Goal: Information Seeking & Learning: Find contact information

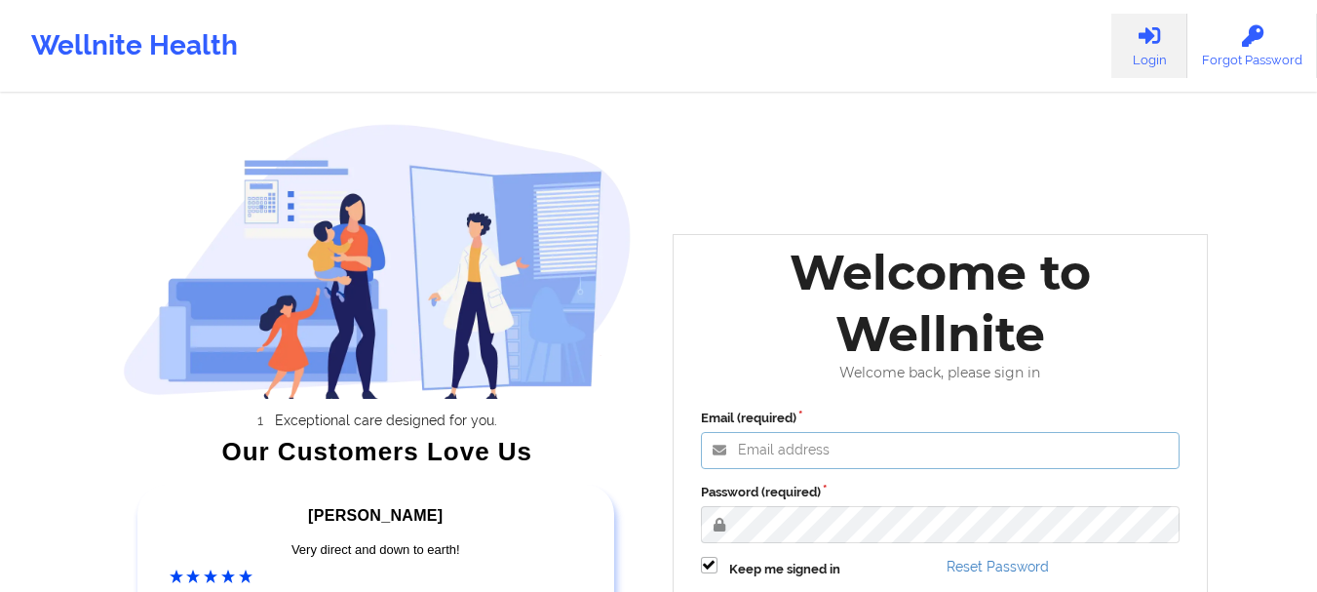
type input "[EMAIL_ADDRESS][DOMAIN_NAME]"
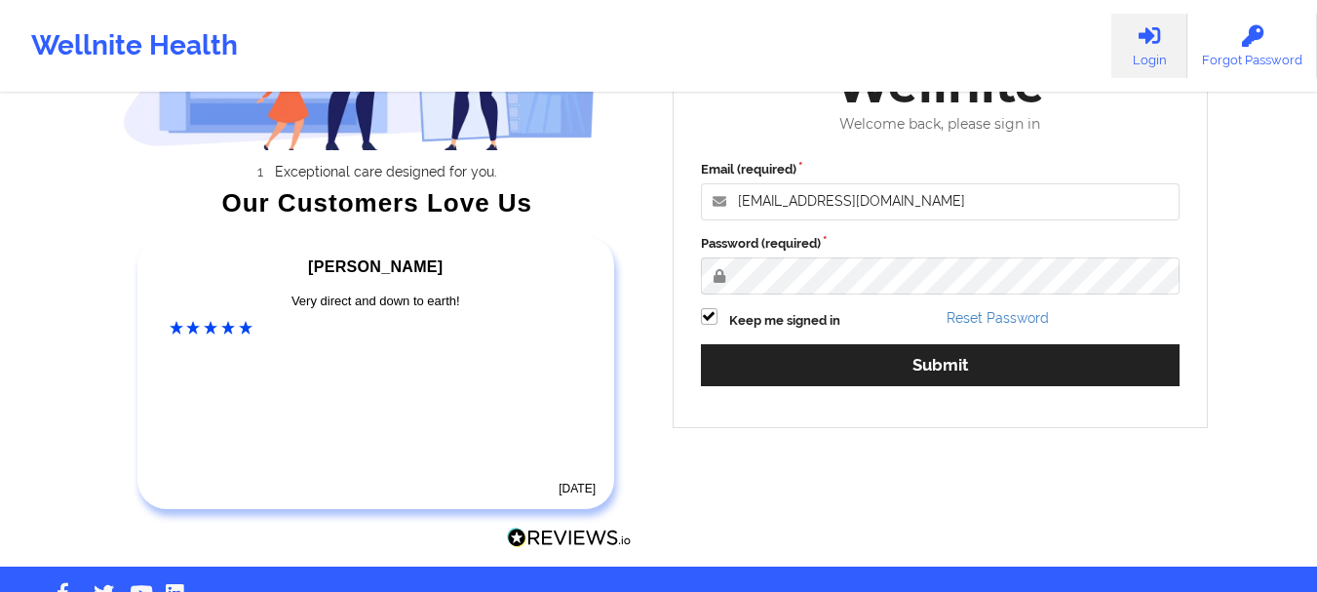
scroll to position [272, 0]
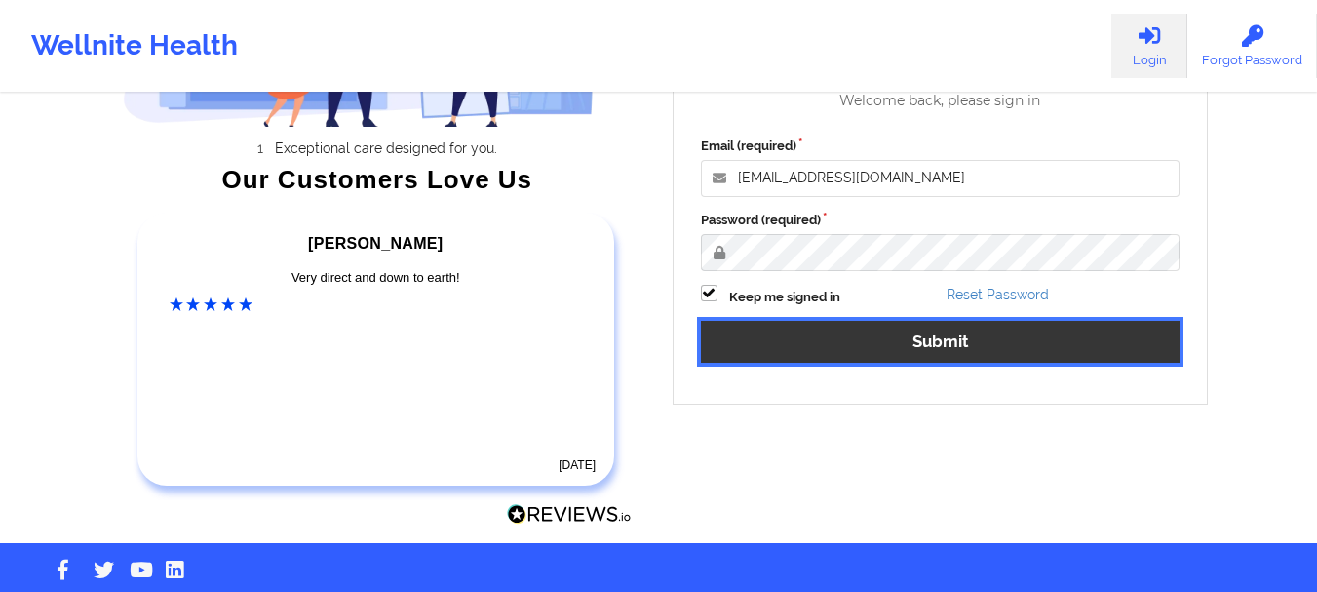
click at [967, 336] on button "Submit" at bounding box center [941, 342] width 480 height 42
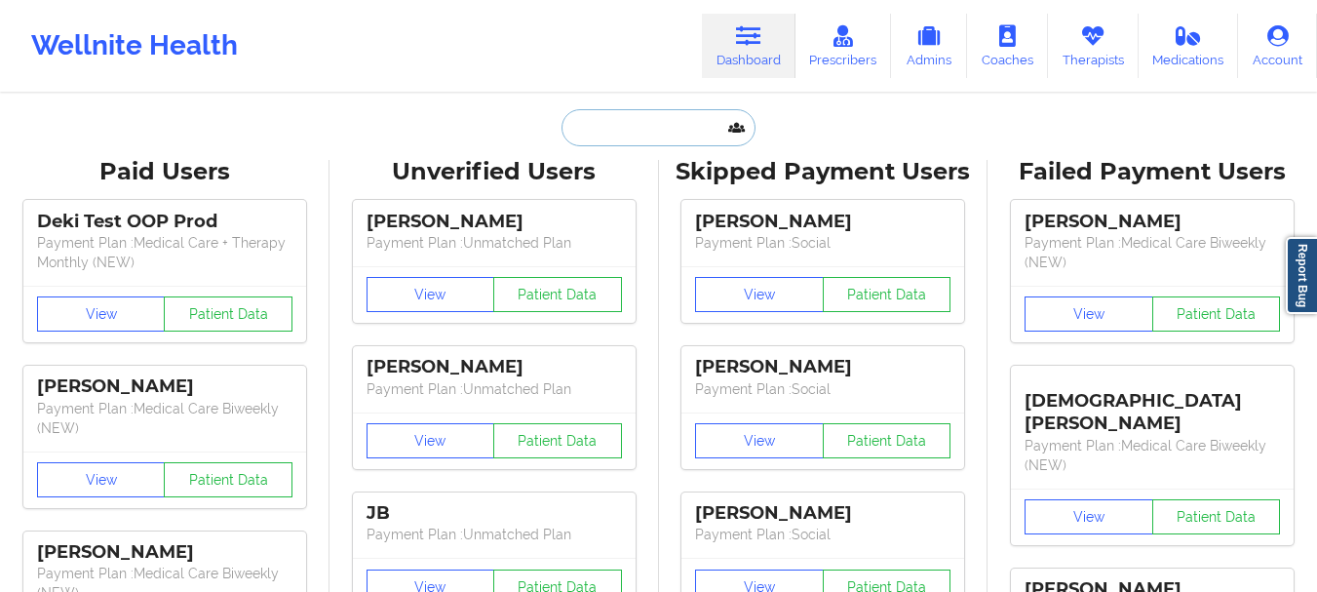
click at [646, 118] on input "text" at bounding box center [657, 127] width 193 height 37
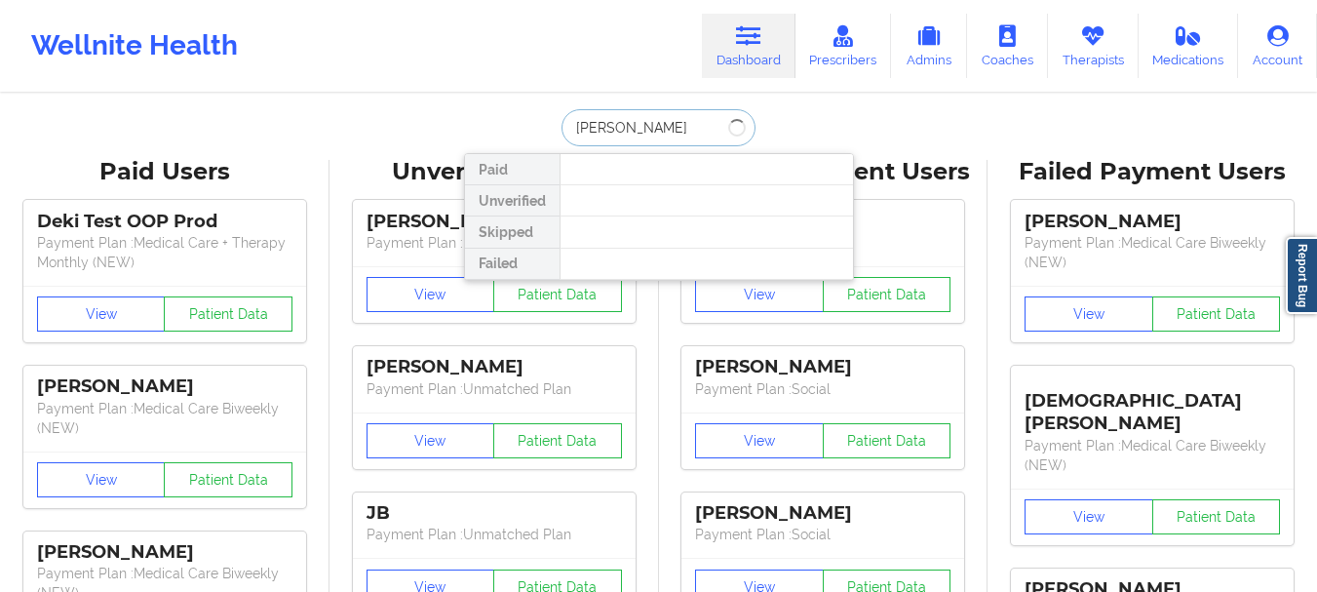
type input "[PERSON_NAME]"
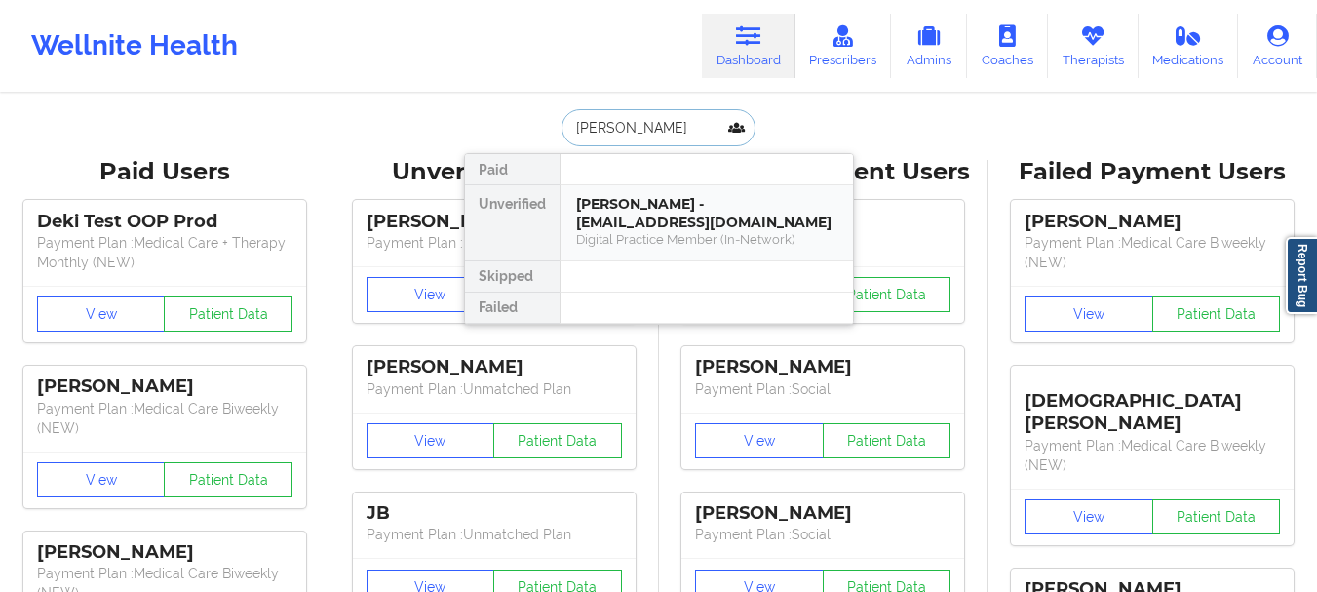
click at [669, 241] on div "Digital Practice Member (In-Network)" at bounding box center [706, 239] width 261 height 17
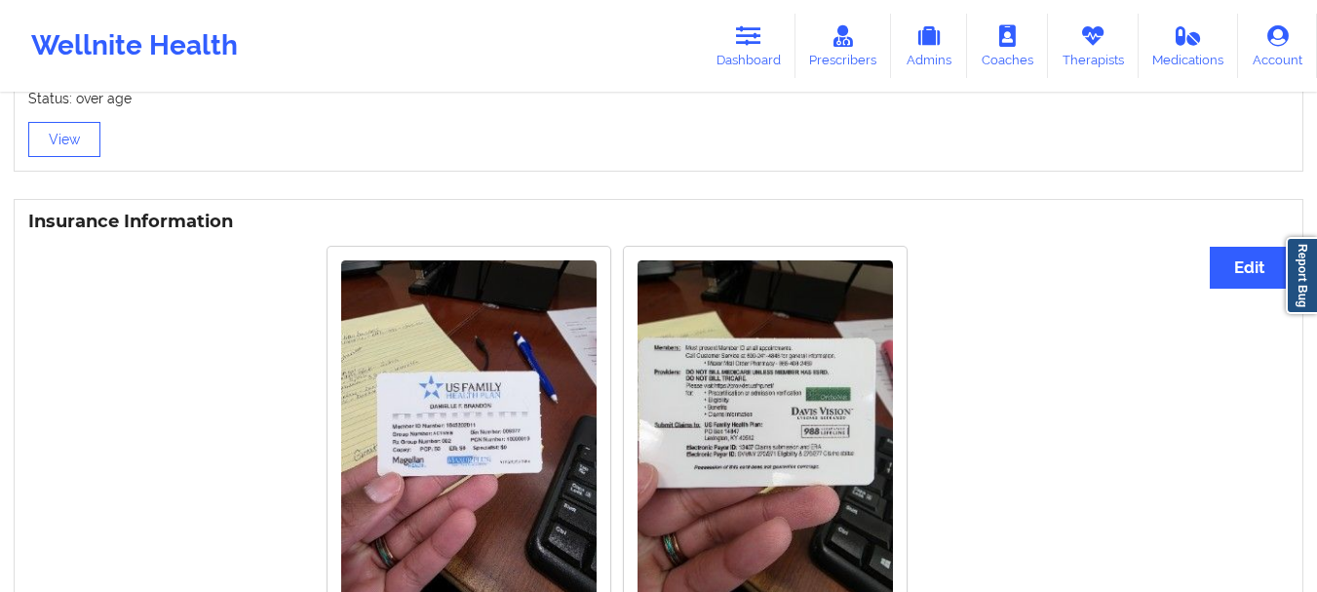
scroll to position [1094, 0]
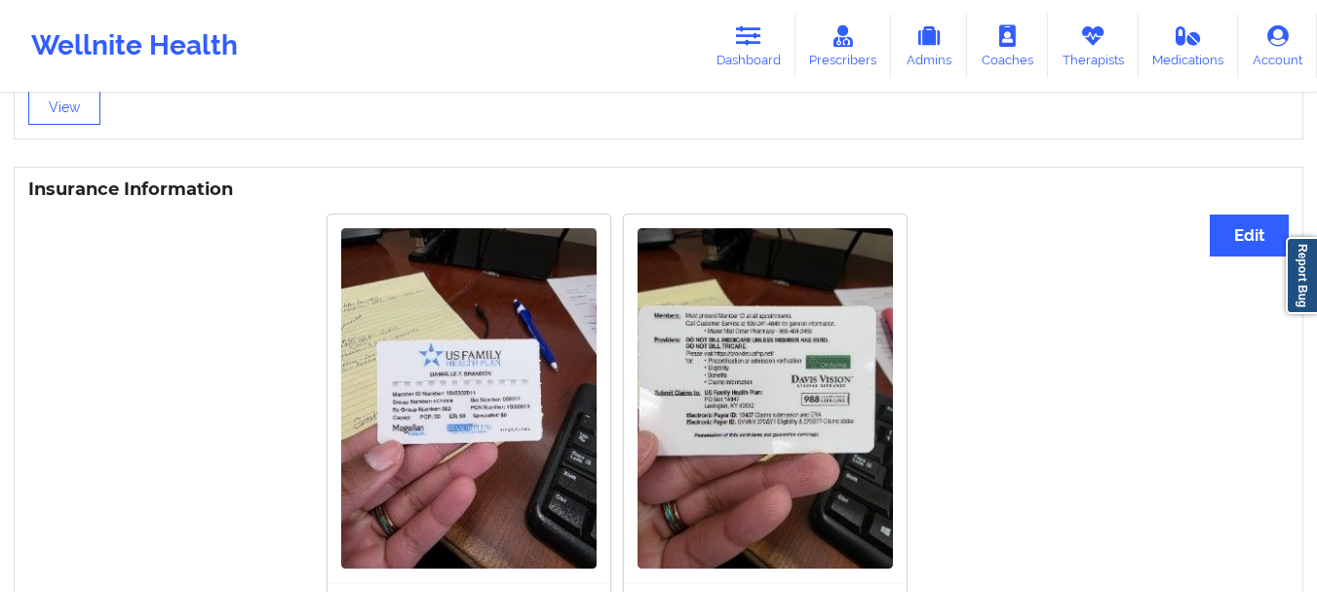
drag, startPoint x: 421, startPoint y: 404, endPoint x: 221, endPoint y: 478, distance: 212.7
click at [221, 478] on div "Rotate Left Rotate Right Rotate Left Rotate Right" at bounding box center [616, 423] width 1176 height 441
drag, startPoint x: 452, startPoint y: 403, endPoint x: 218, endPoint y: 432, distance: 235.6
click at [218, 432] on div "Rotate Left Rotate Right Rotate Left Rotate Right" at bounding box center [616, 423] width 1176 height 441
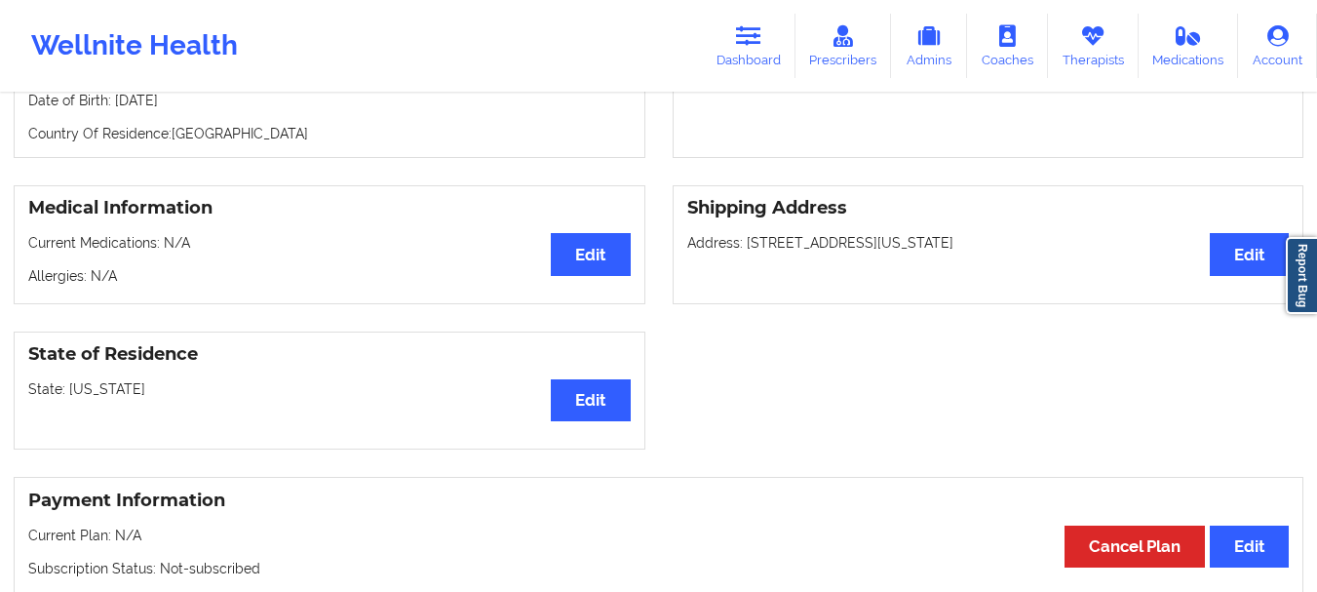
scroll to position [0, 0]
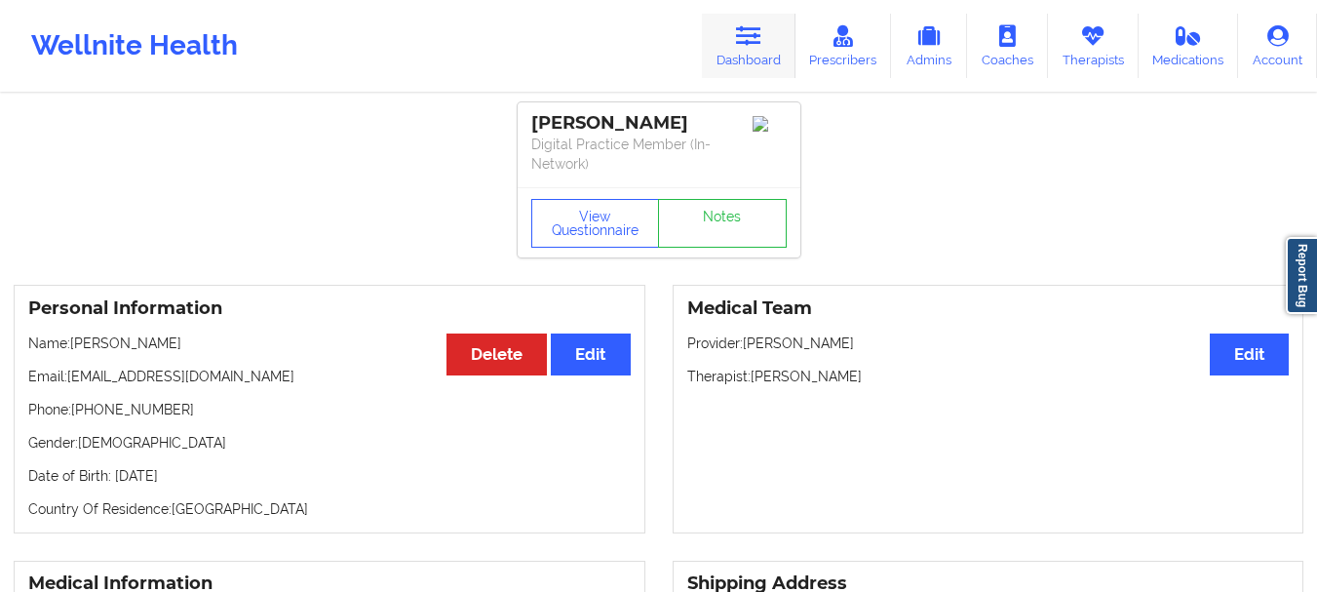
click at [762, 62] on link "Dashboard" at bounding box center [749, 46] width 94 height 64
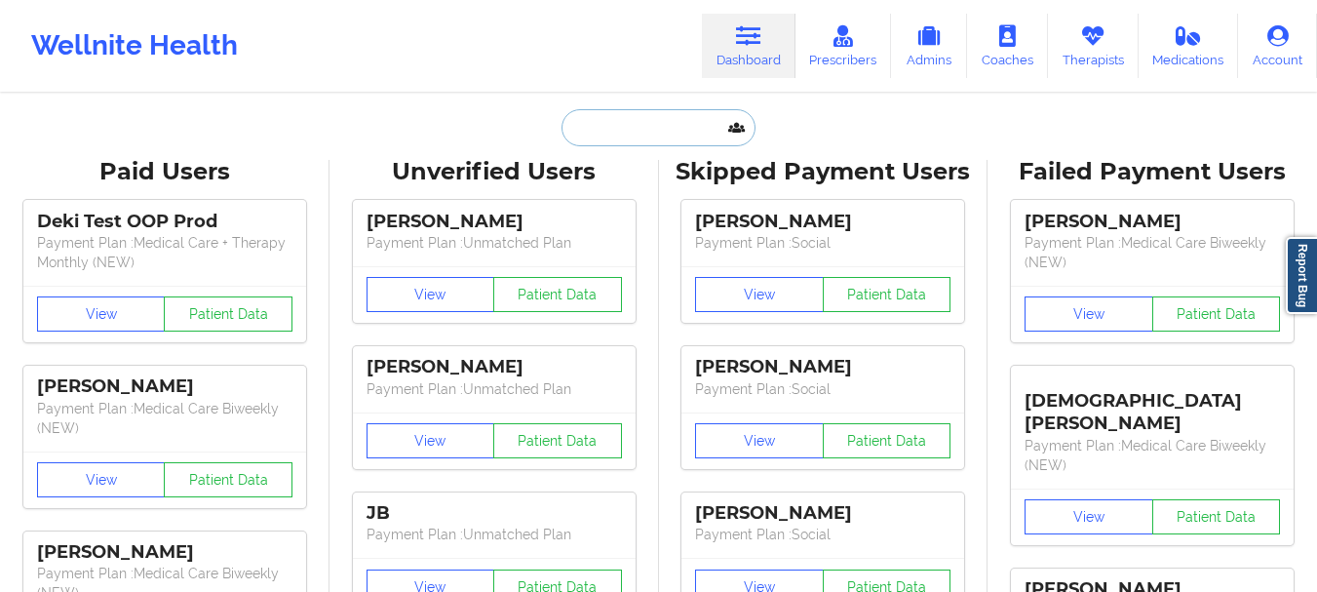
click at [595, 145] on input "text" at bounding box center [657, 127] width 193 height 37
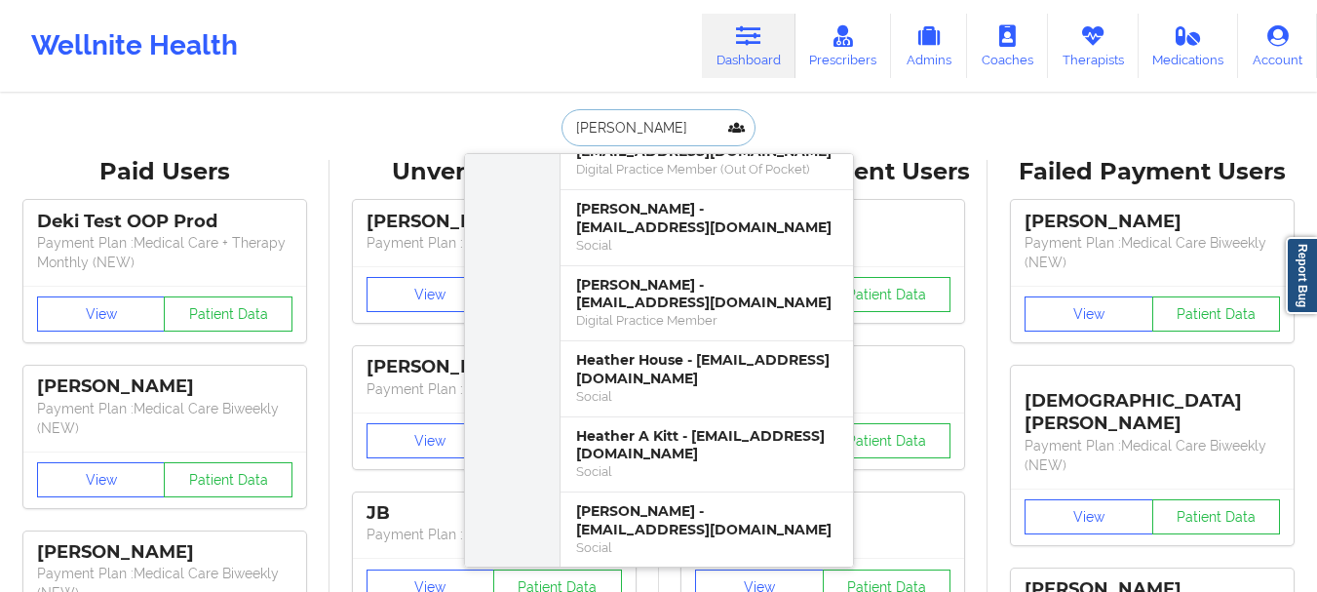
scroll to position [1314, 0]
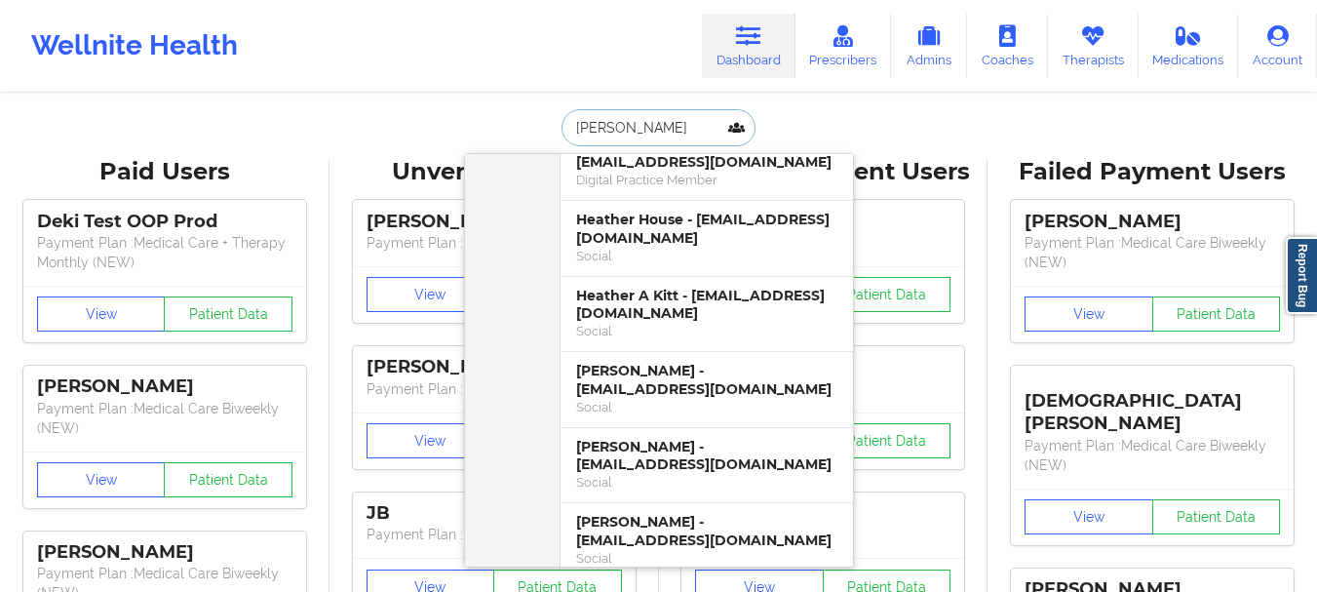
click at [634, 134] on input "[PERSON_NAME]" at bounding box center [657, 127] width 193 height 37
type input "[PERSON_NAME]"
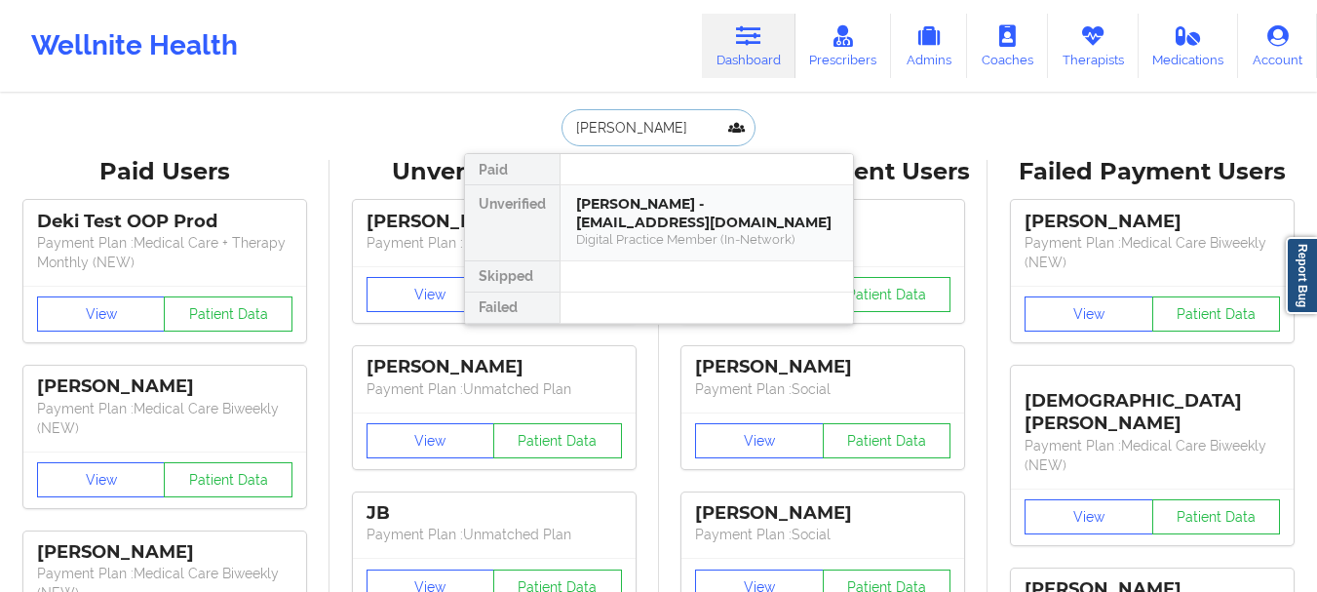
click at [647, 220] on div "[PERSON_NAME] - [EMAIL_ADDRESS][DOMAIN_NAME]" at bounding box center [706, 213] width 261 height 36
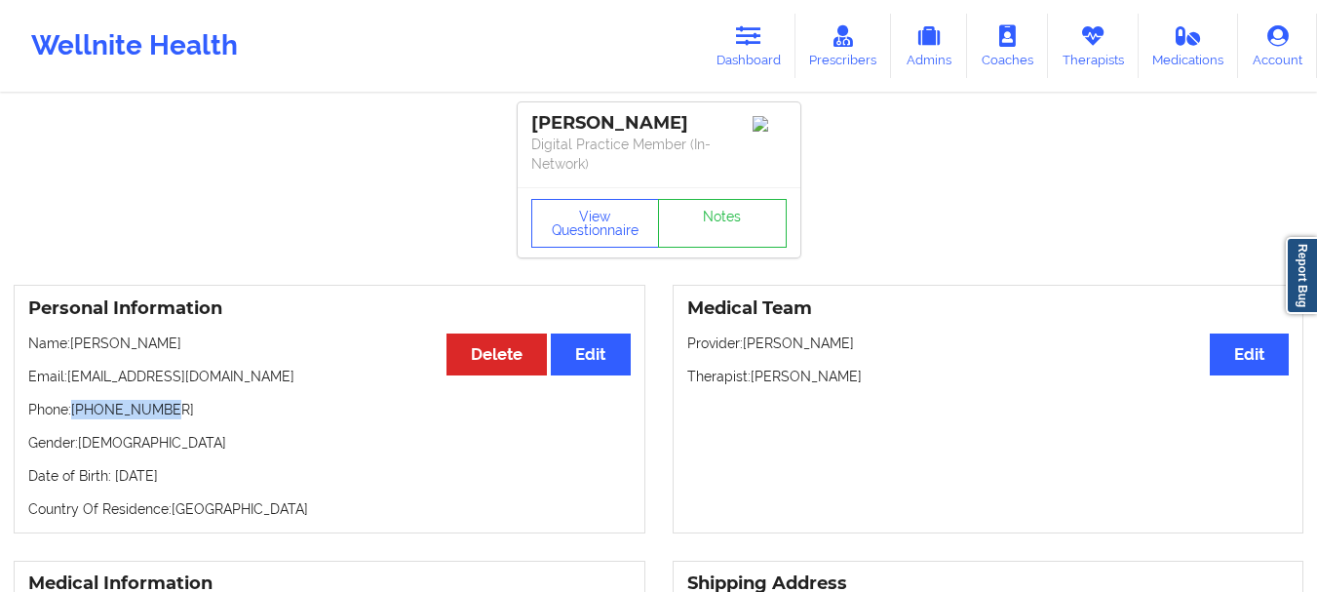
drag, startPoint x: 165, startPoint y: 408, endPoint x: 75, endPoint y: 411, distance: 89.7
click at [75, 411] on p "Phone: [PHONE_NUMBER]" at bounding box center [329, 409] width 602 height 19
click at [90, 411] on p "Phone: [PHONE_NUMBER]" at bounding box center [329, 409] width 602 height 19
drag, startPoint x: 90, startPoint y: 411, endPoint x: 176, endPoint y: 414, distance: 86.8
click at [176, 414] on p "Phone: [PHONE_NUMBER]" at bounding box center [329, 409] width 602 height 19
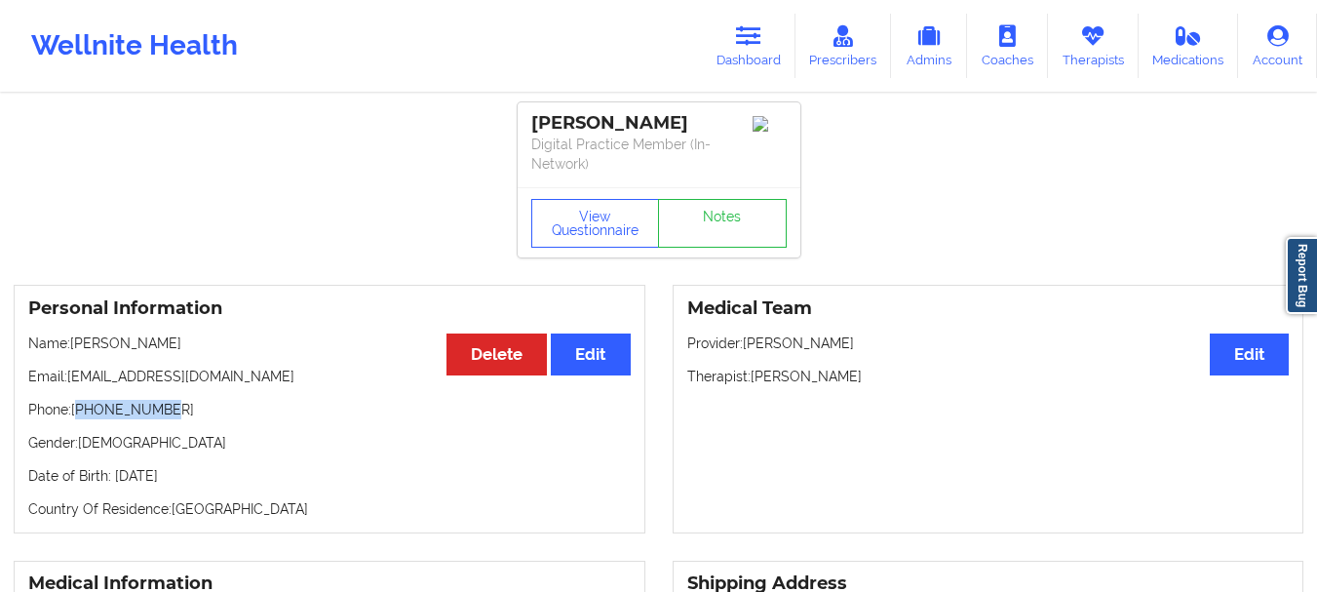
click at [176, 414] on p "Phone: [PHONE_NUMBER]" at bounding box center [329, 409] width 602 height 19
drag, startPoint x: 163, startPoint y: 403, endPoint x: 76, endPoint y: 416, distance: 87.7
click at [76, 416] on p "Phone: [PHONE_NUMBER]" at bounding box center [329, 409] width 602 height 19
copy p "[PHONE_NUMBER]"
click at [768, 60] on link "Dashboard" at bounding box center [749, 46] width 94 height 64
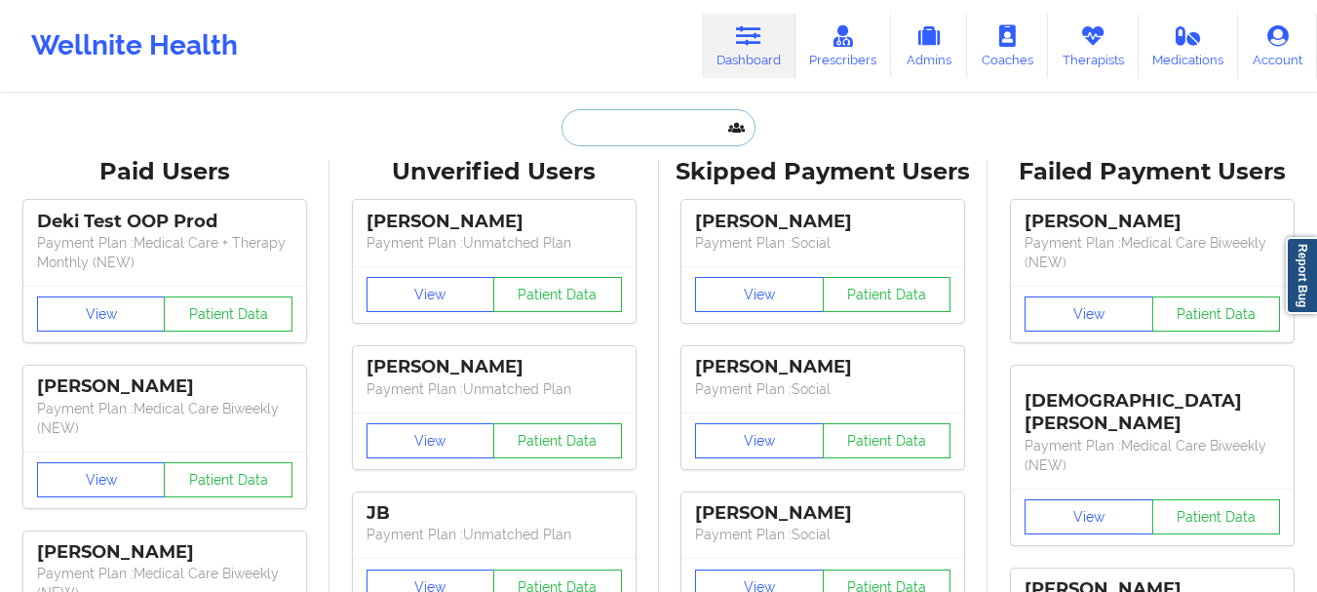
click at [694, 121] on input "text" at bounding box center [657, 127] width 193 height 37
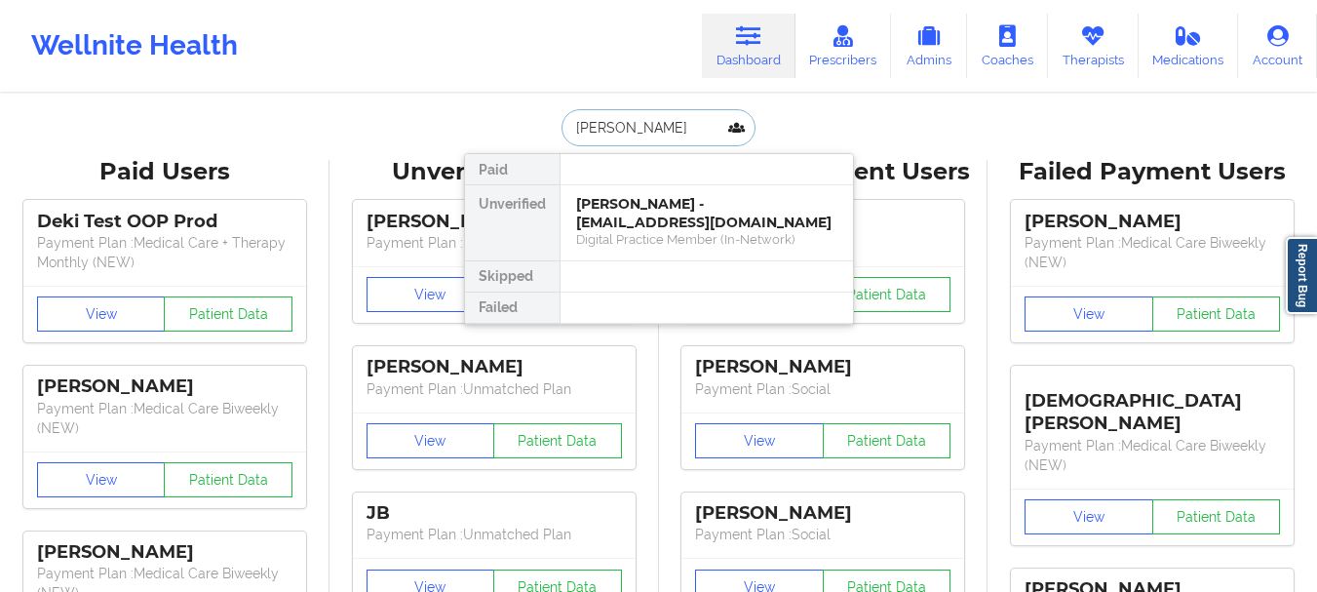
type input "[PERSON_NAME]"
click at [655, 231] on div "Digital Practice Member (In-Network)" at bounding box center [706, 239] width 261 height 17
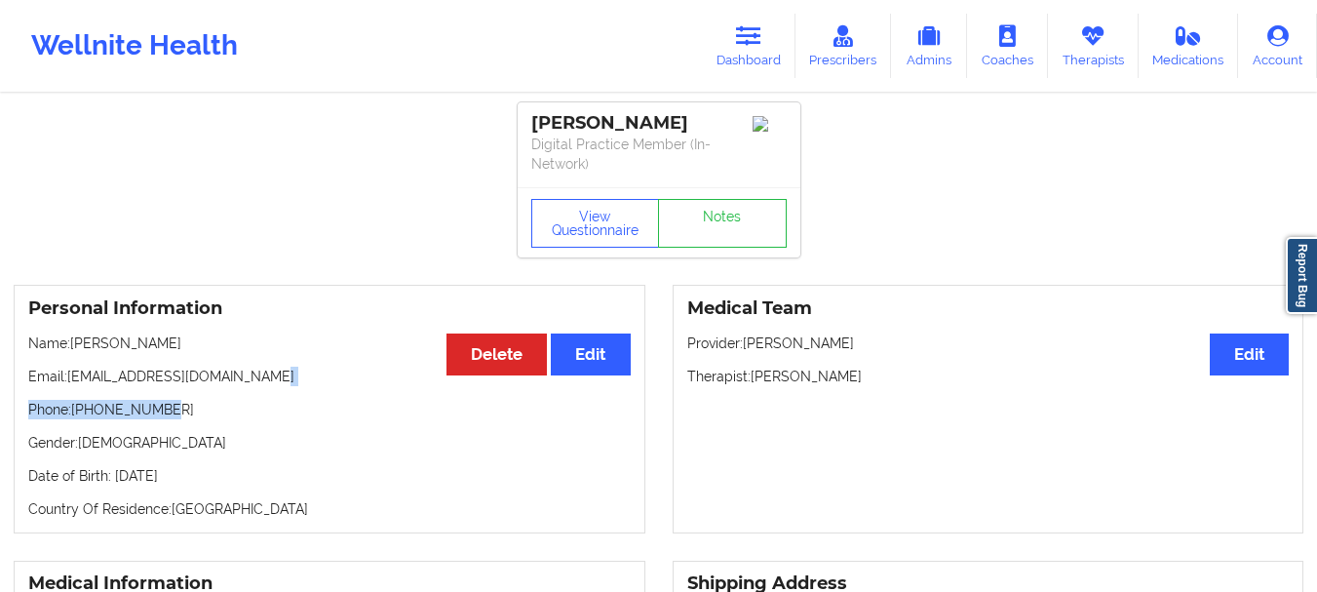
drag, startPoint x: 274, startPoint y: 374, endPoint x: 176, endPoint y: 406, distance: 102.6
click at [176, 406] on div "Personal Information Edit Delete Name: [PERSON_NAME] Email: [EMAIL_ADDRESS][DOM…" at bounding box center [330, 409] width 632 height 249
click at [175, 407] on p "Phone: [PHONE_NUMBER]" at bounding box center [329, 409] width 602 height 19
drag, startPoint x: 163, startPoint y: 409, endPoint x: 76, endPoint y: 408, distance: 86.7
click at [76, 408] on p "Phone: [PHONE_NUMBER]" at bounding box center [329, 409] width 602 height 19
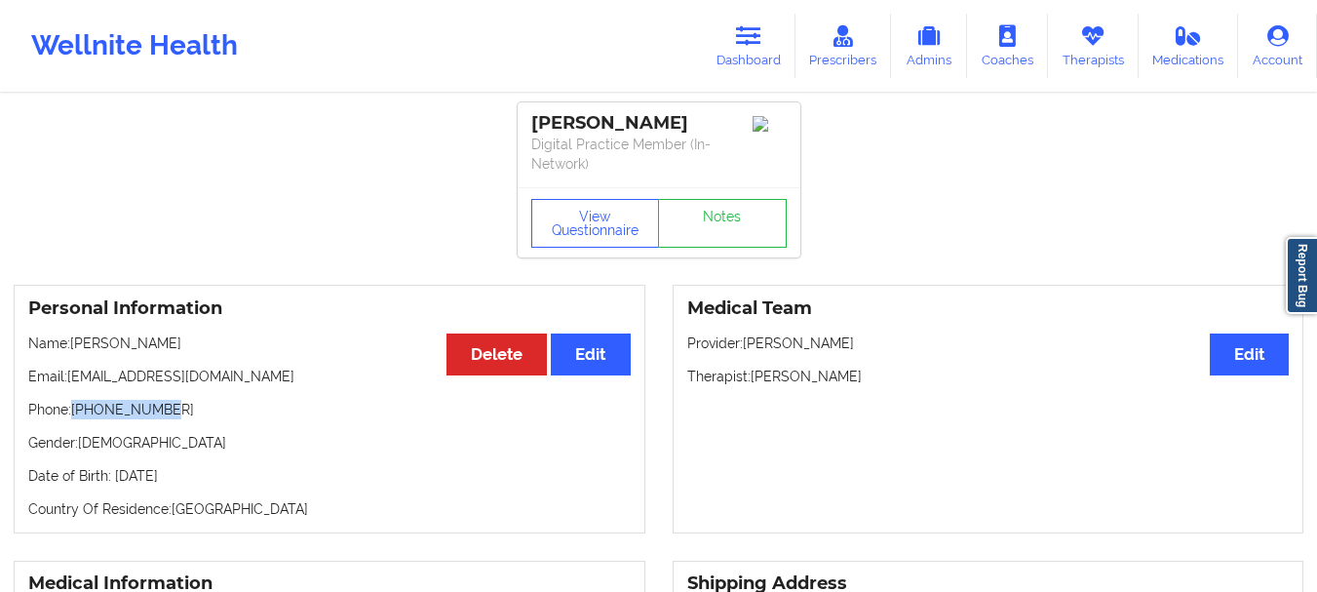
copy p "[PHONE_NUMBER]"
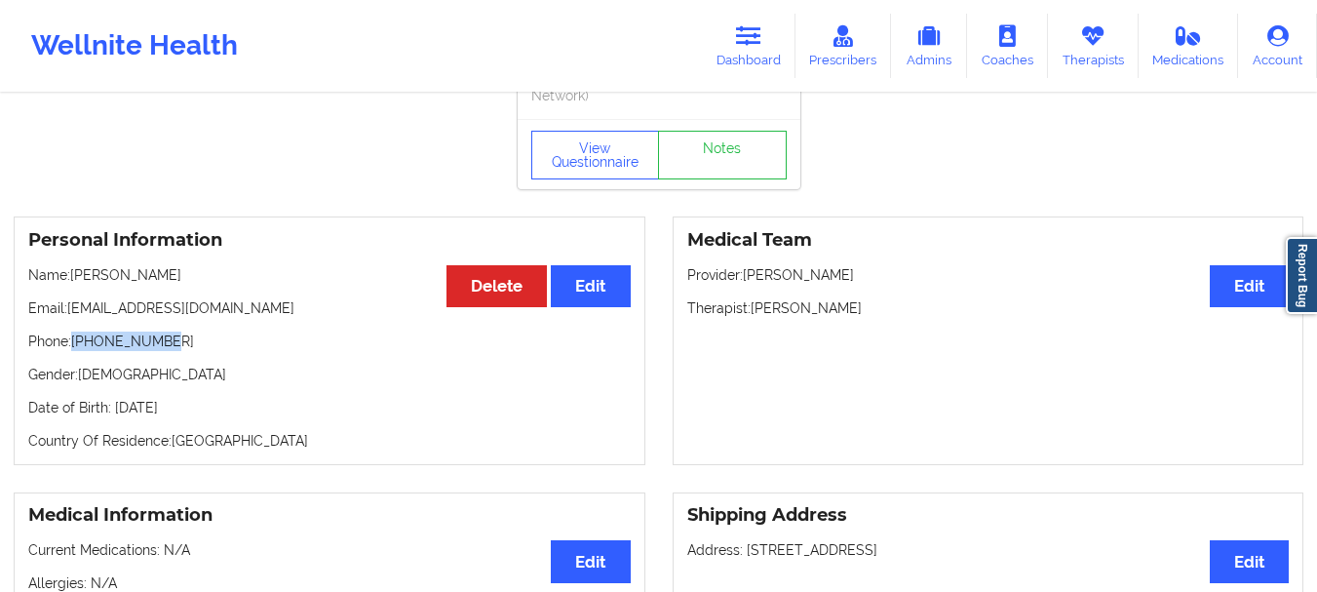
scroll to position [64, 0]
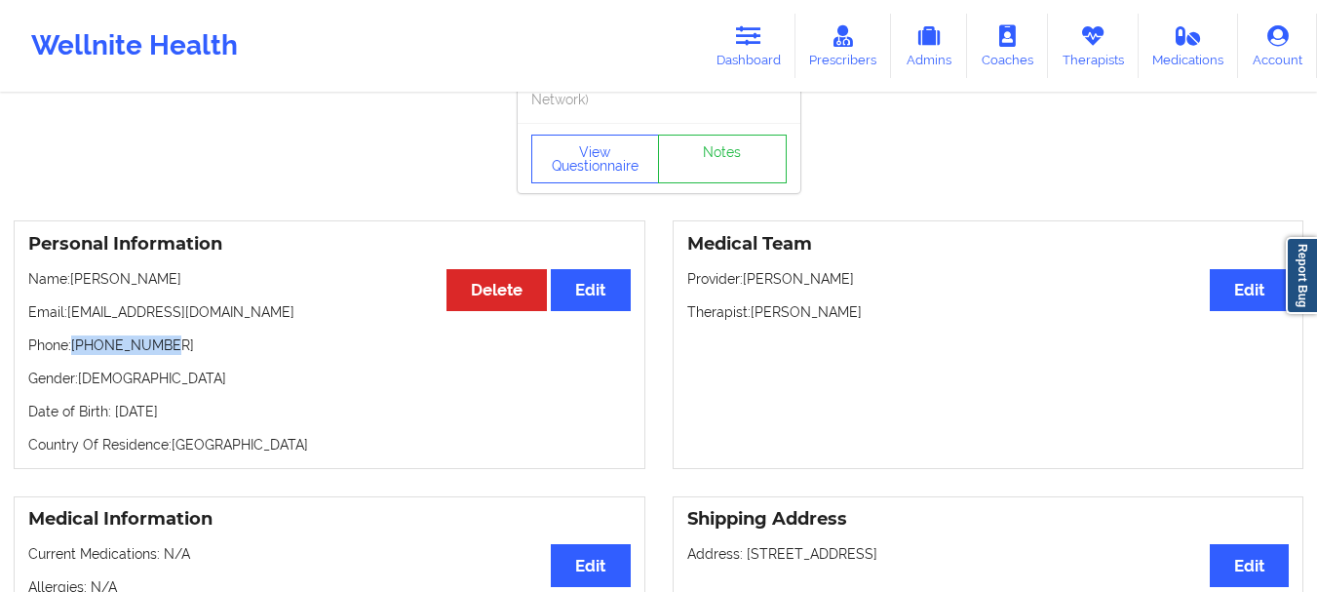
copy p "[PHONE_NUMBER]"
click at [757, 57] on link "Dashboard" at bounding box center [749, 46] width 94 height 64
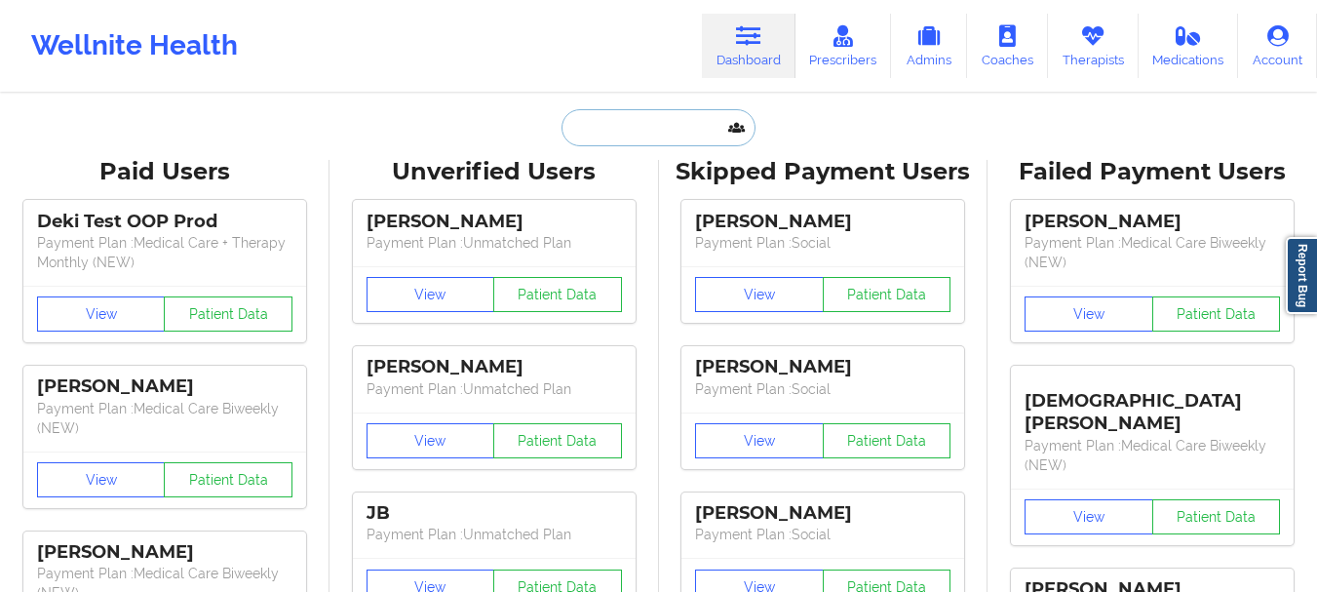
click at [609, 130] on input "text" at bounding box center [657, 127] width 193 height 37
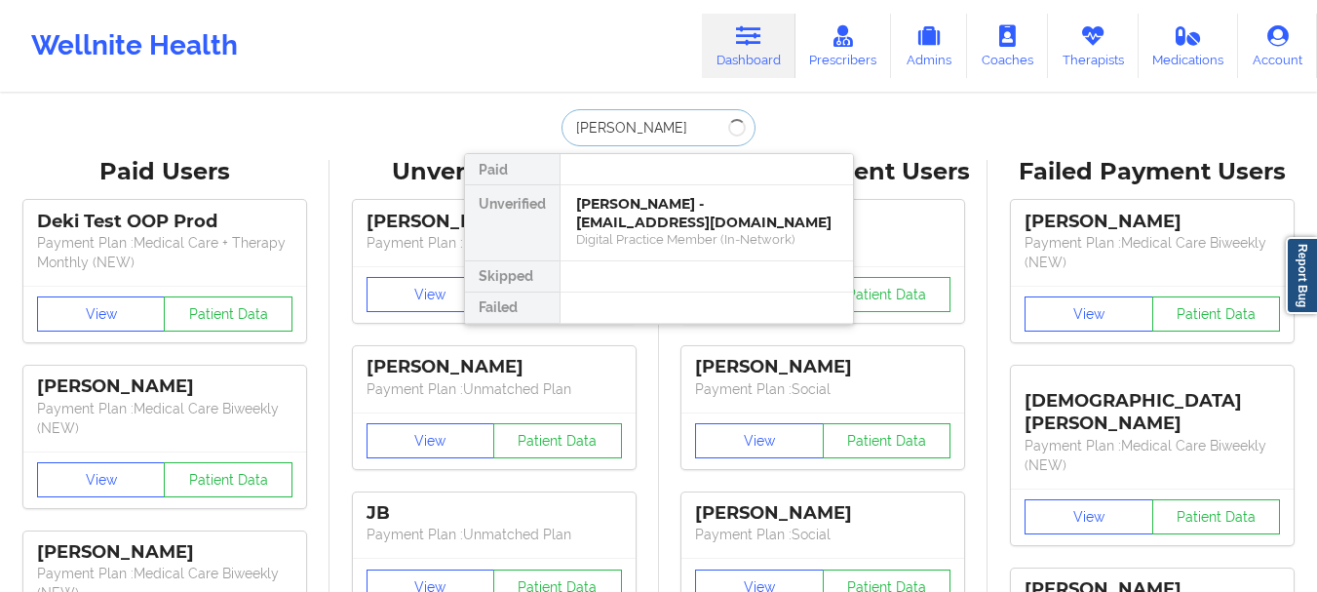
type input "[PERSON_NAME]"
click at [648, 224] on div "[PERSON_NAME] - [EMAIL_ADDRESS][DOMAIN_NAME]" at bounding box center [706, 213] width 261 height 36
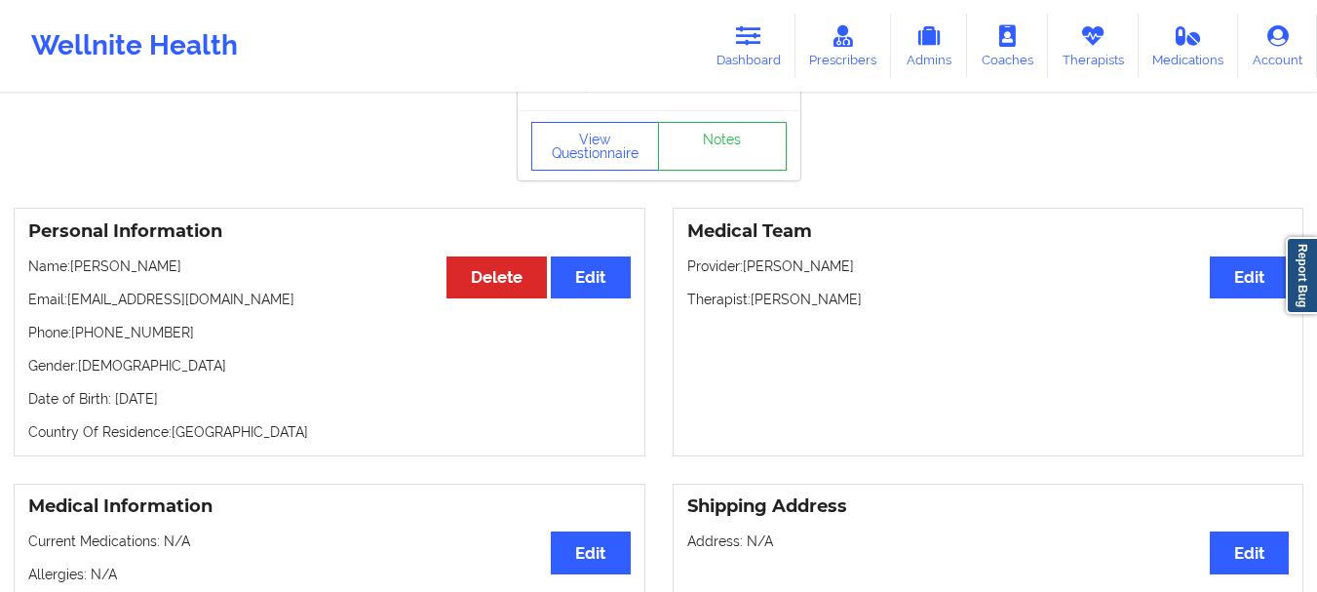
scroll to position [64, 0]
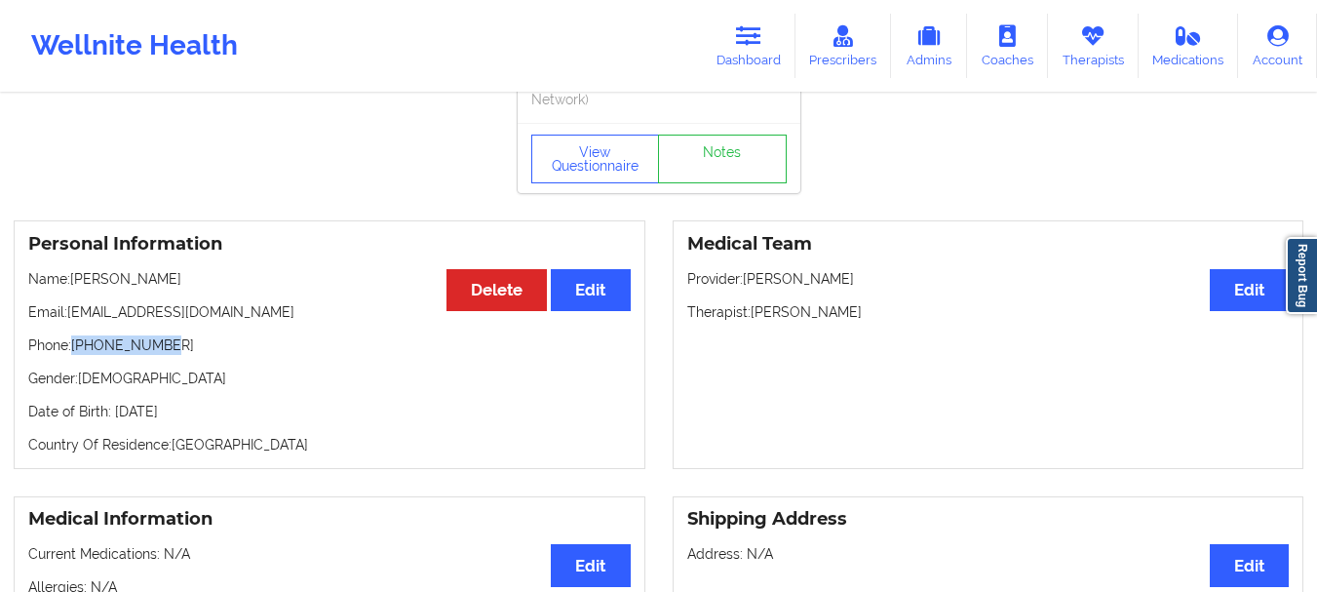
drag, startPoint x: 172, startPoint y: 348, endPoint x: 76, endPoint y: 339, distance: 95.9
click at [76, 339] on p "Phone: [PHONE_NUMBER]" at bounding box center [329, 344] width 602 height 19
copy p "[PHONE_NUMBER]"
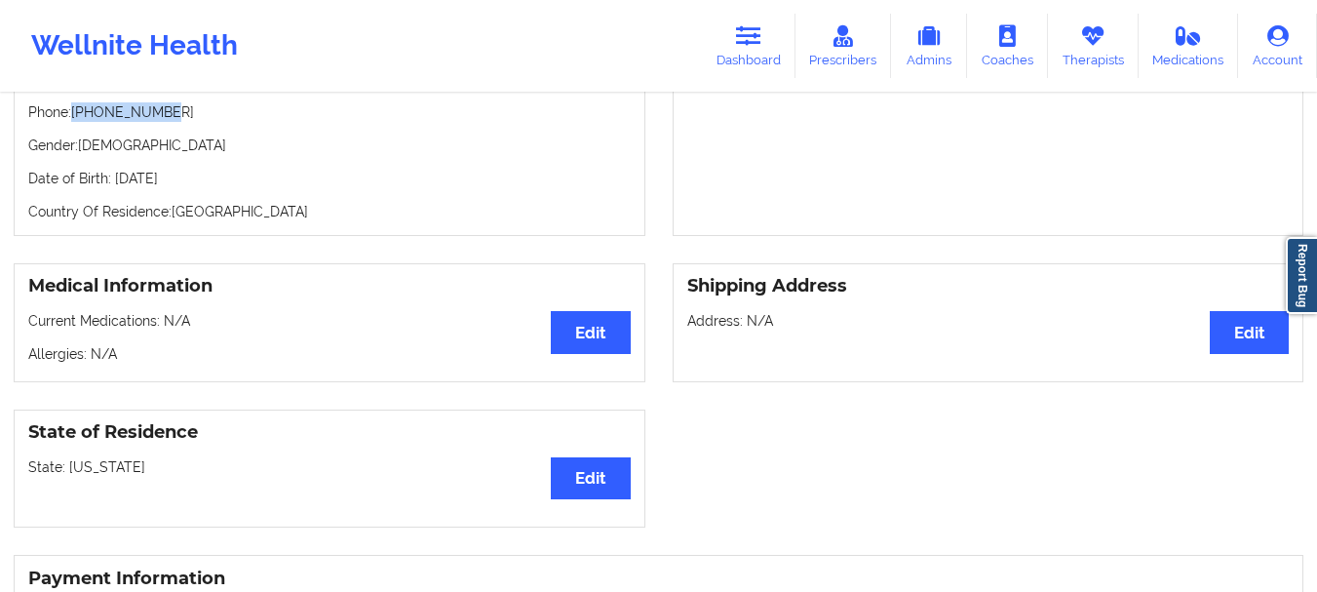
scroll to position [0, 0]
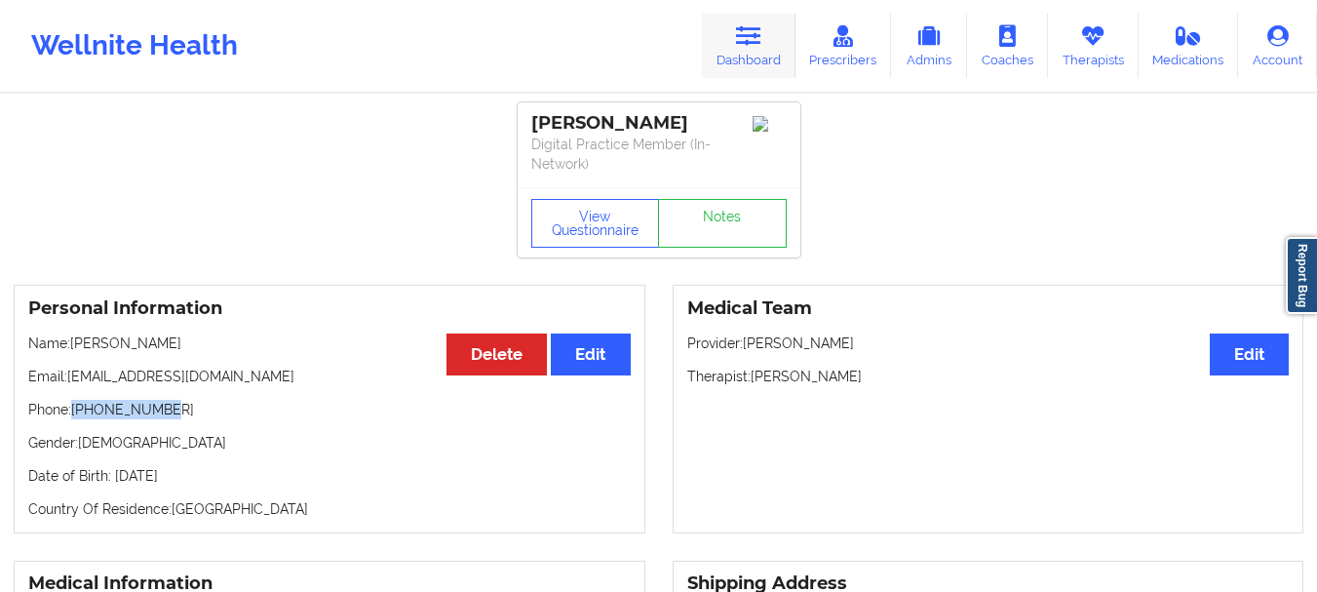
click at [741, 73] on link "Dashboard" at bounding box center [749, 46] width 94 height 64
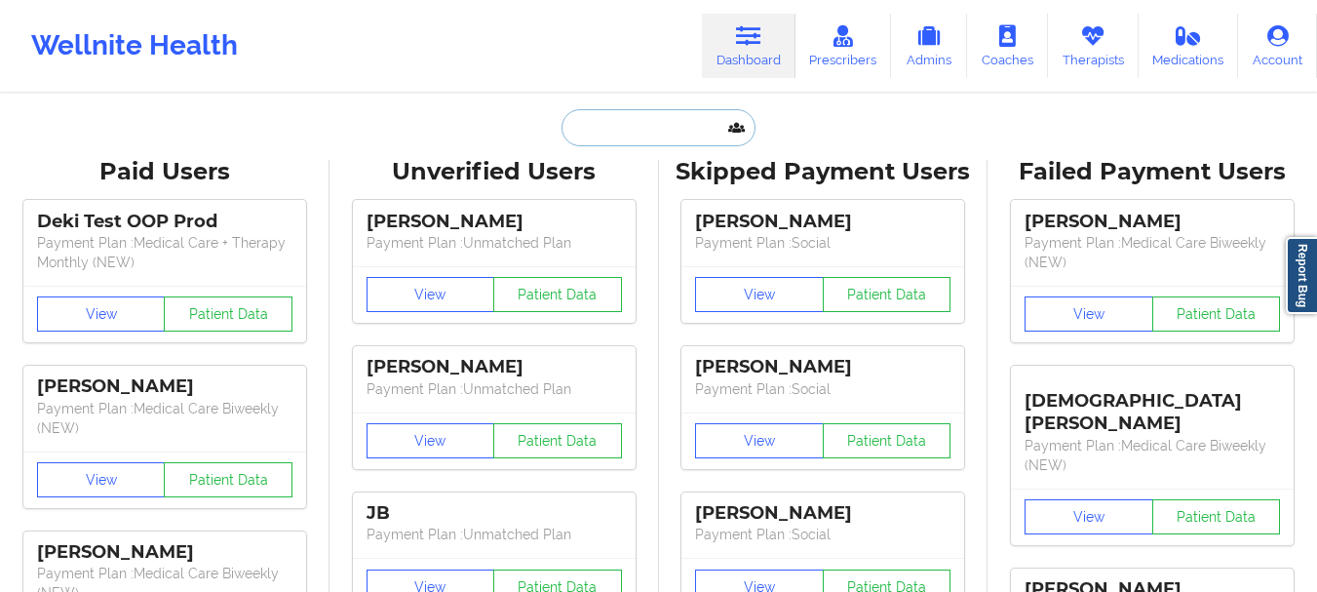
click at [611, 133] on input "text" at bounding box center [657, 127] width 193 height 37
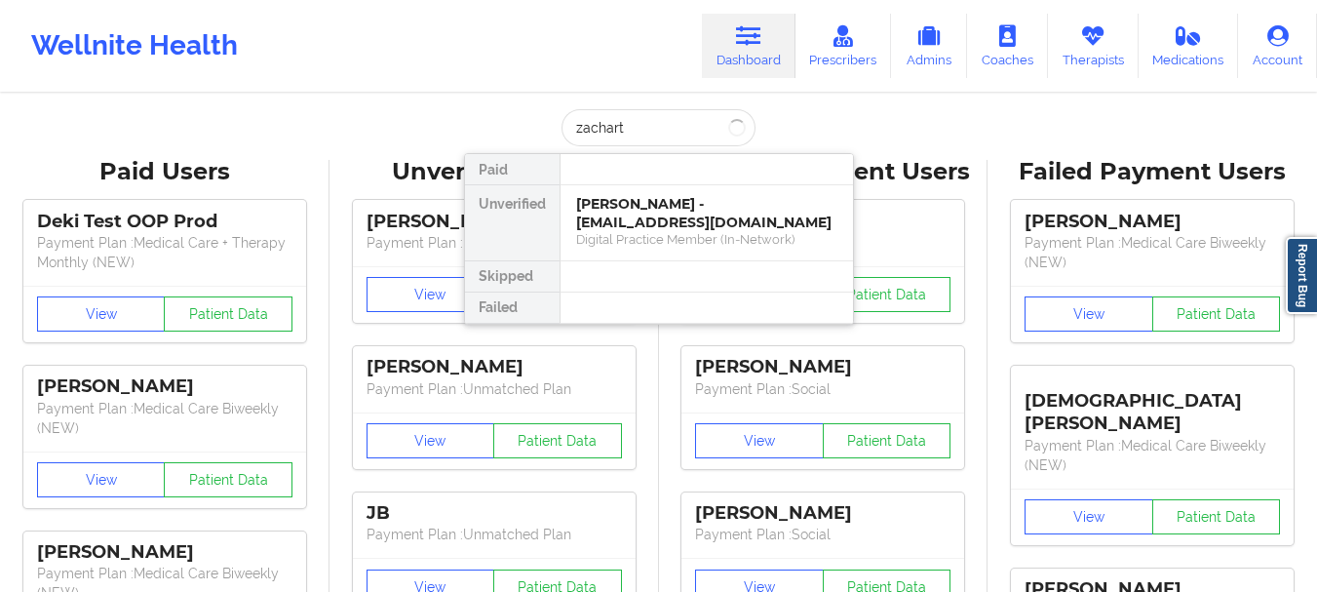
click at [641, 153] on div "Paid Unverified [PERSON_NAME] - [EMAIL_ADDRESS][DOMAIN_NAME] Digital Practice M…" at bounding box center [659, 239] width 390 height 172
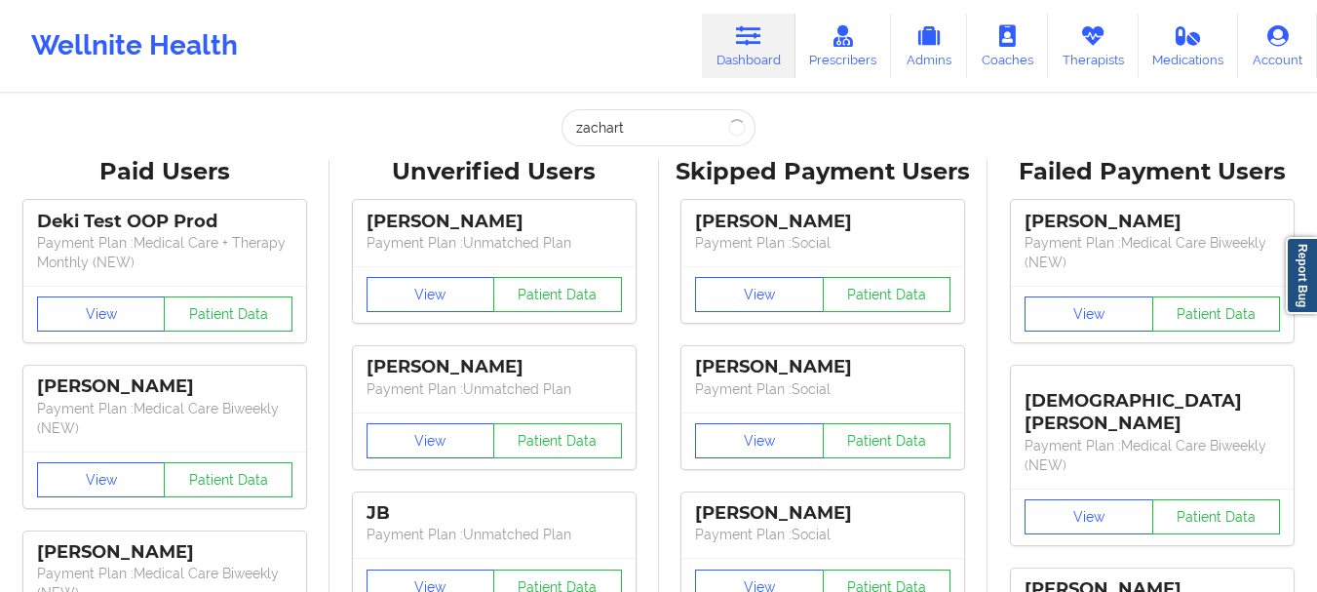
click at [630, 135] on input "zachart" at bounding box center [657, 127] width 193 height 37
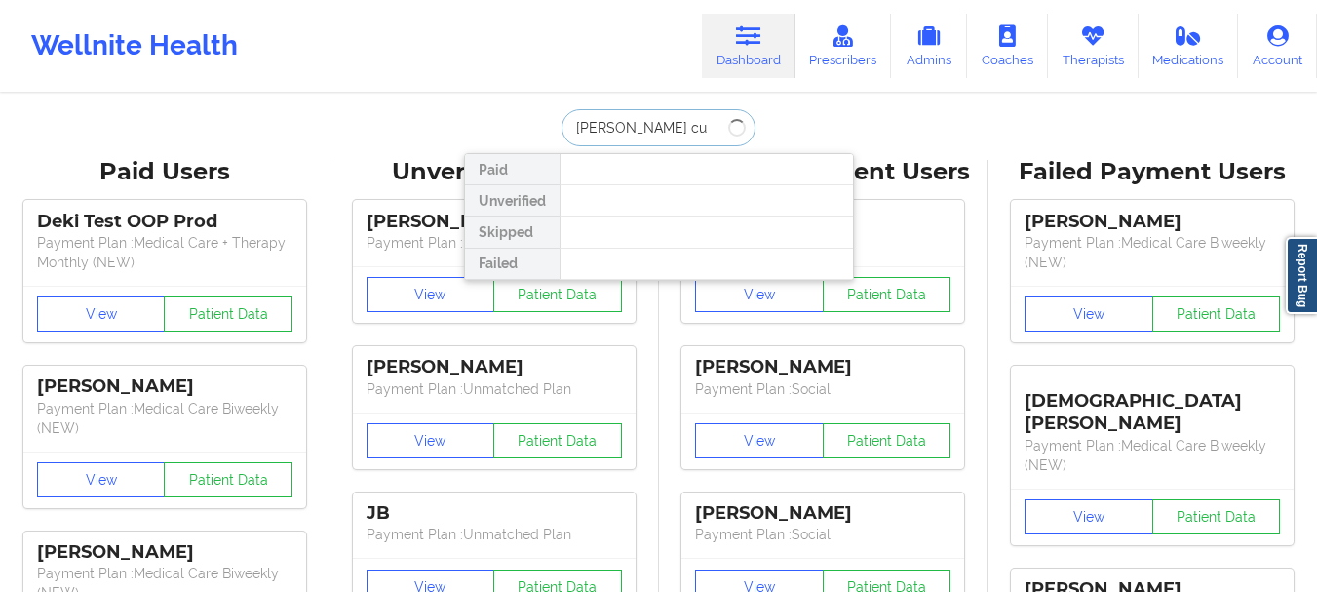
type input "[PERSON_NAME]"
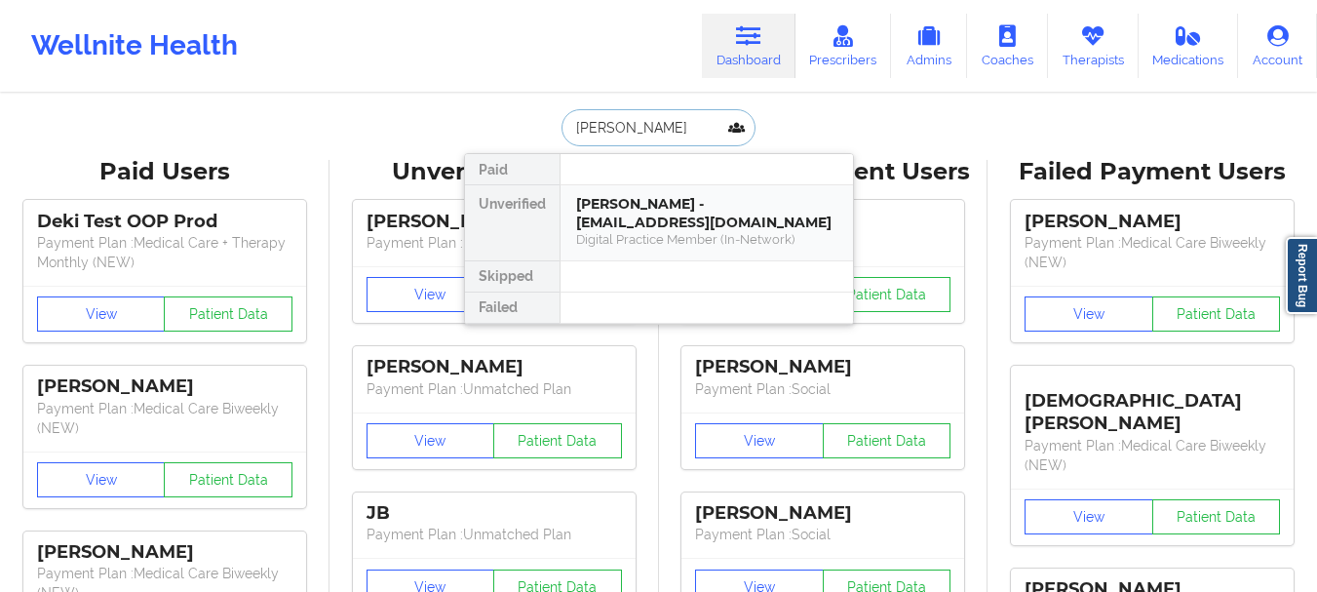
click at [643, 218] on div "[PERSON_NAME] - [EMAIL_ADDRESS][DOMAIN_NAME]" at bounding box center [706, 213] width 261 height 36
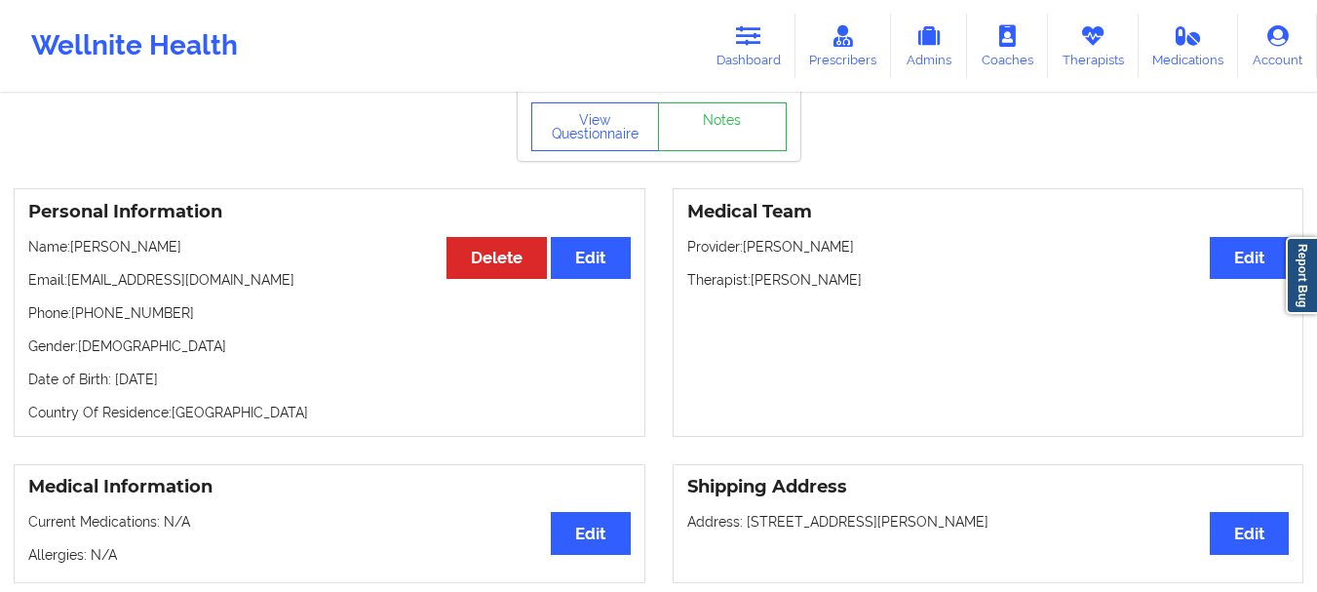
scroll to position [94, 0]
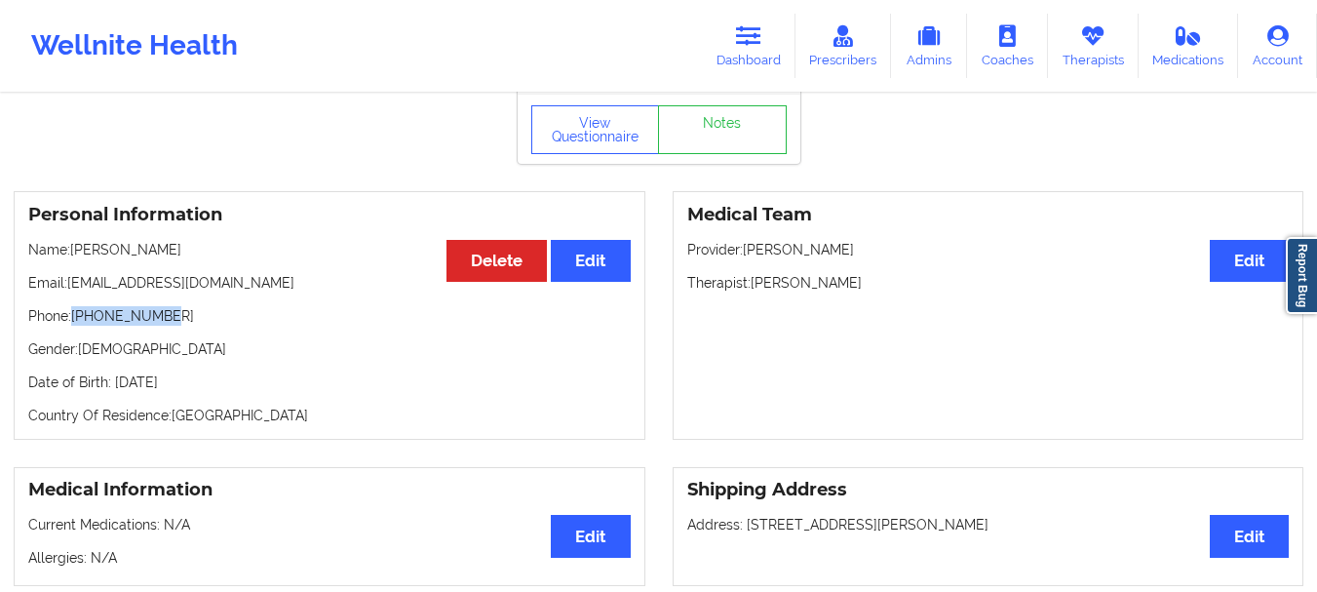
drag, startPoint x: 164, startPoint y: 325, endPoint x: 76, endPoint y: 322, distance: 87.8
click at [76, 322] on p "Phone: [PHONE_NUMBER]" at bounding box center [329, 315] width 602 height 19
copy p "[PHONE_NUMBER]"
click at [761, 44] on icon at bounding box center [748, 35] width 25 height 21
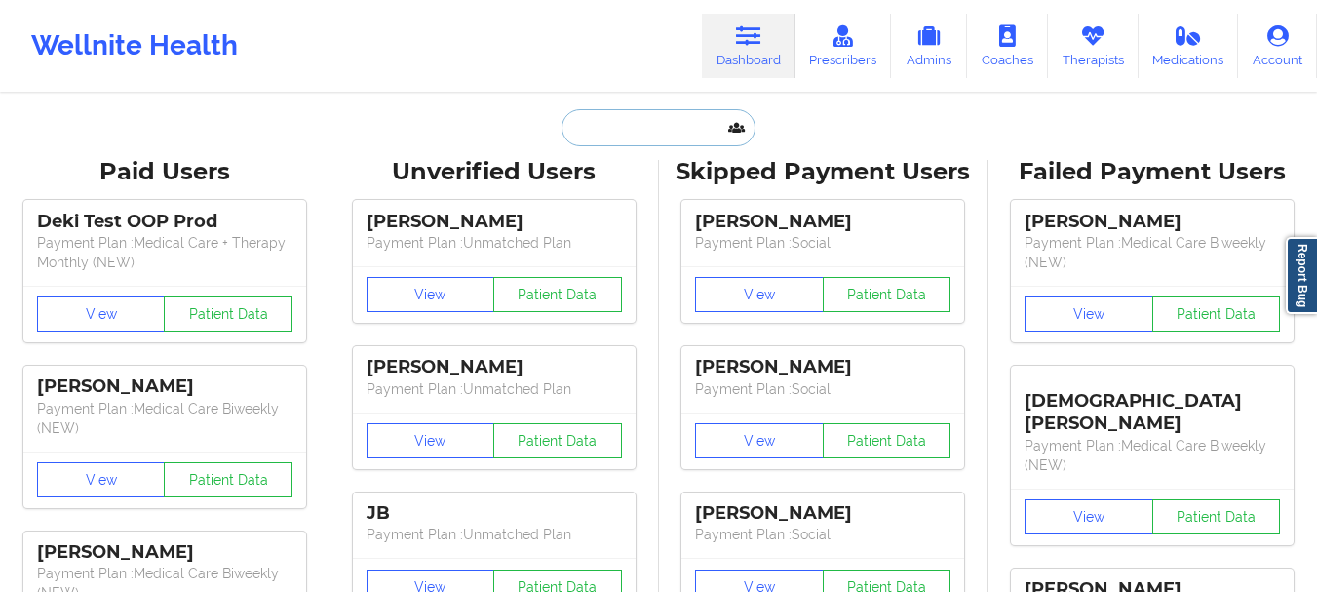
click at [710, 128] on input "text" at bounding box center [657, 127] width 193 height 37
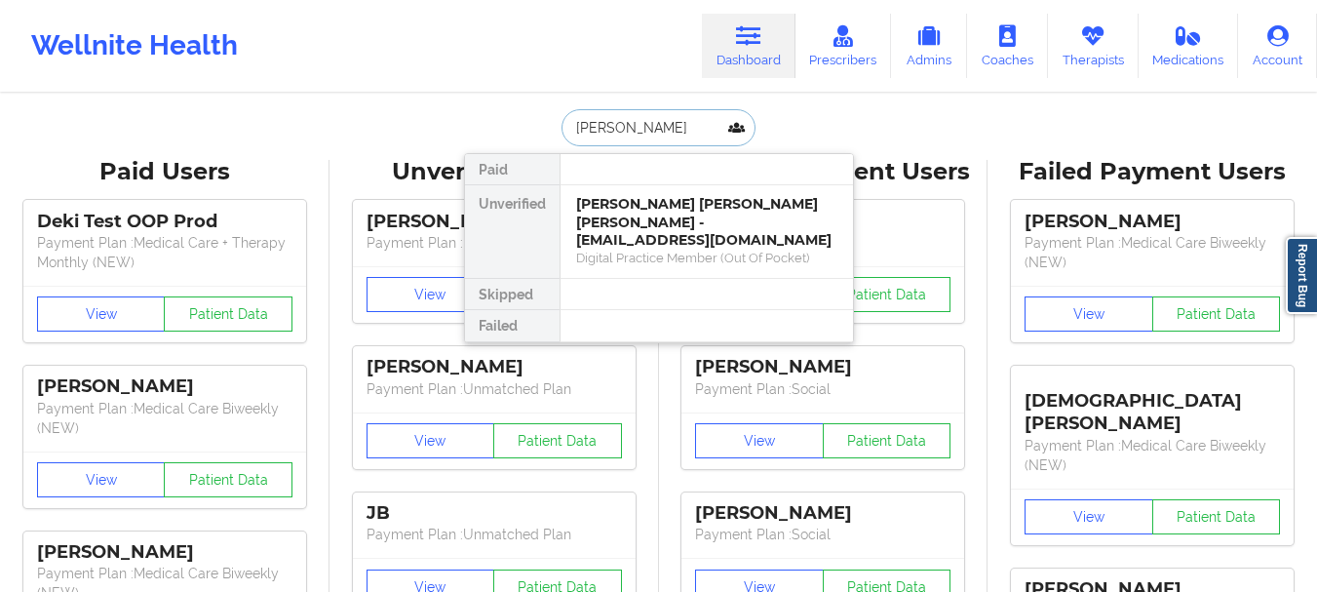
click at [645, 129] on input "[PERSON_NAME]" at bounding box center [657, 127] width 193 height 37
type input "[PERSON_NAME]"
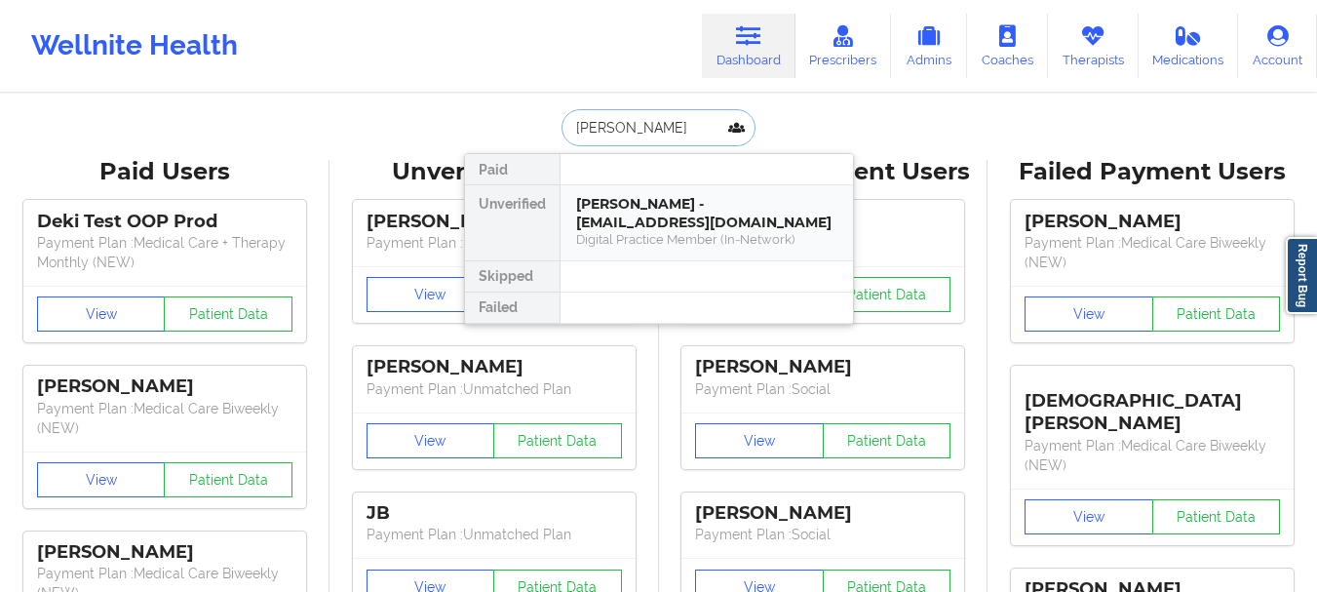
click at [674, 244] on div "Digital Practice Member (In-Network)" at bounding box center [706, 239] width 261 height 17
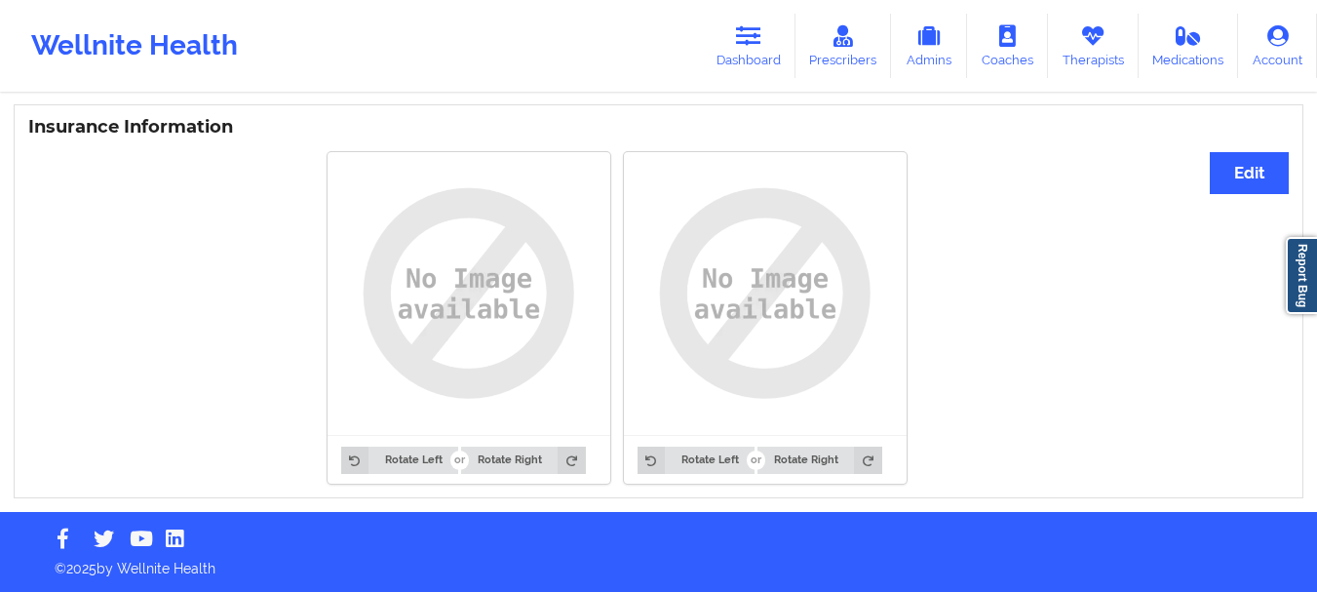
scroll to position [49, 0]
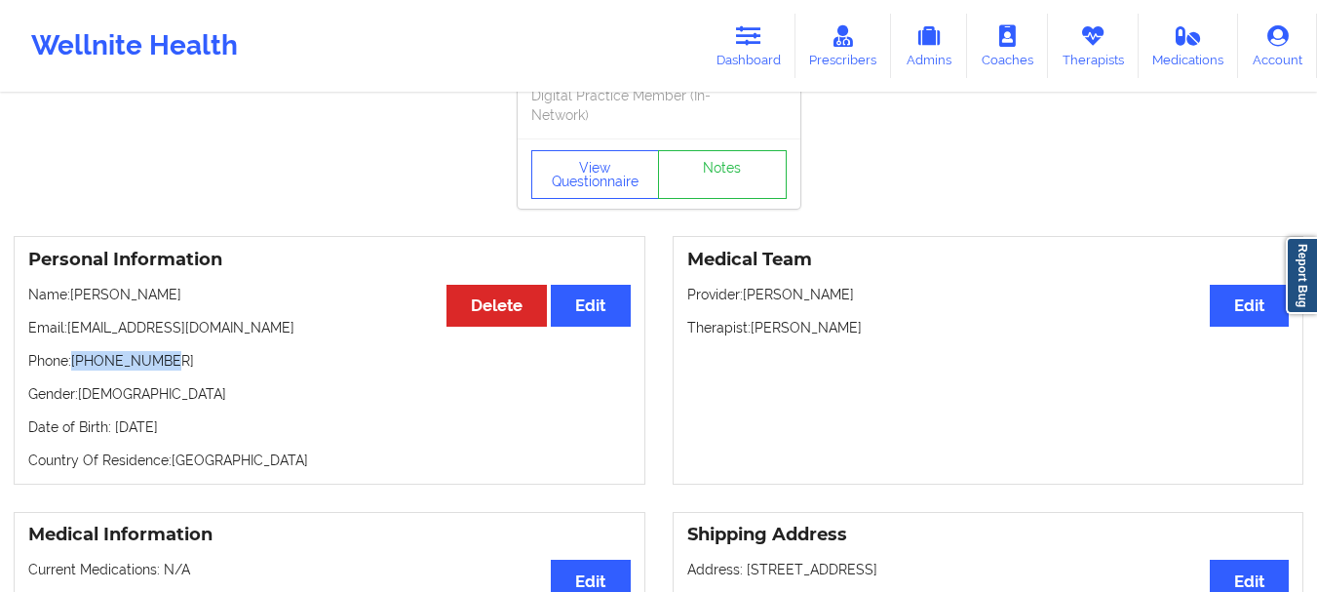
drag, startPoint x: 168, startPoint y: 369, endPoint x: 73, endPoint y: 354, distance: 95.8
click at [73, 354] on p "Phone: [PHONE_NUMBER]" at bounding box center [329, 360] width 602 height 19
copy p "[PHONE_NUMBER]"
drag, startPoint x: 222, startPoint y: 329, endPoint x: 68, endPoint y: 326, distance: 154.0
click at [68, 326] on p "Email: [EMAIL_ADDRESS][DOMAIN_NAME]" at bounding box center [329, 327] width 602 height 19
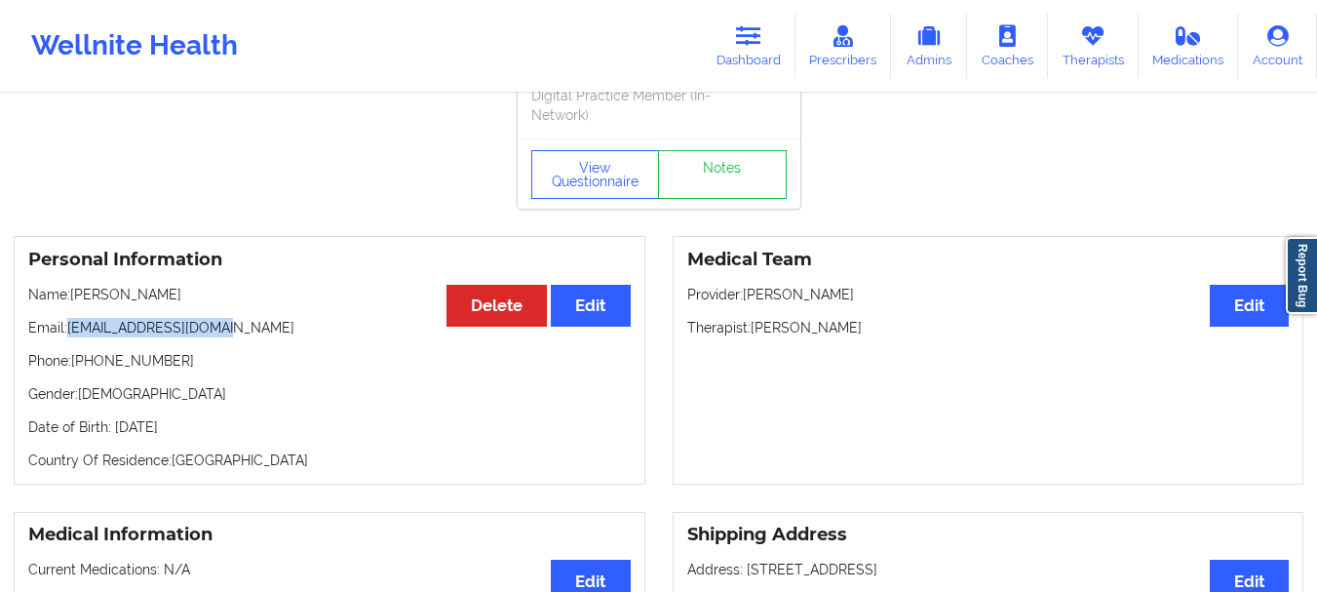
copy p "[EMAIL_ADDRESS][DOMAIN_NAME]"
click at [867, 53] on link "Prescribers" at bounding box center [843, 46] width 96 height 64
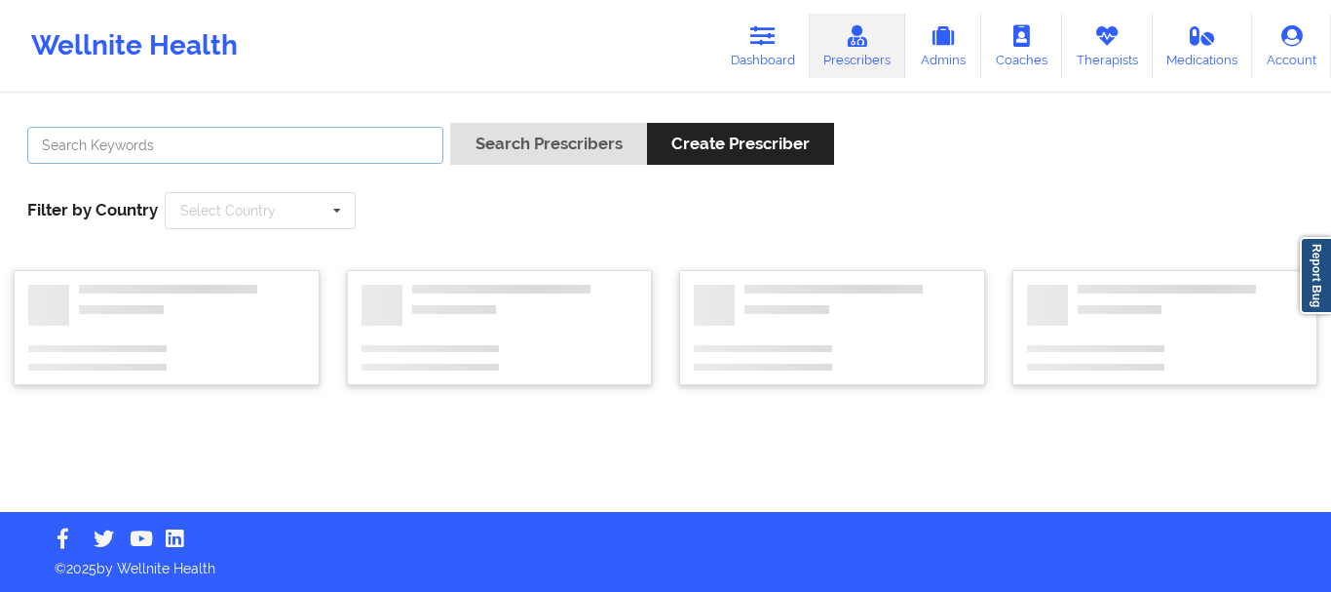
click at [297, 154] on input "text" at bounding box center [235, 145] width 416 height 37
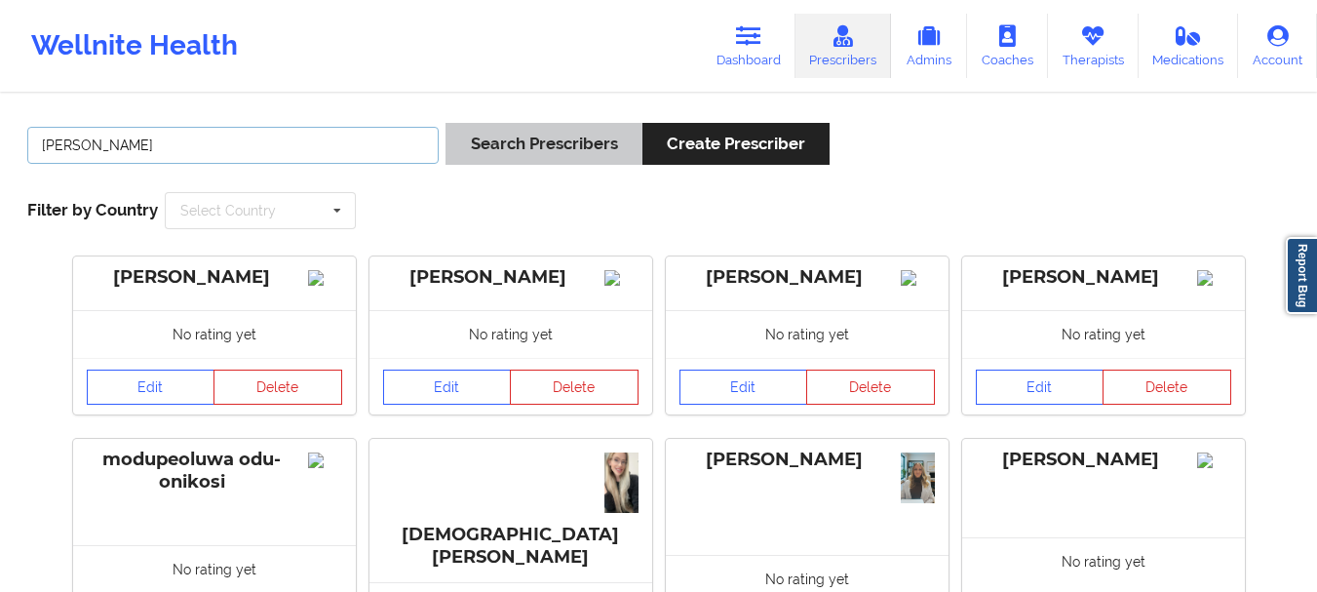
type input "[PERSON_NAME]"
click at [518, 149] on button "Search Prescribers" at bounding box center [543, 144] width 196 height 42
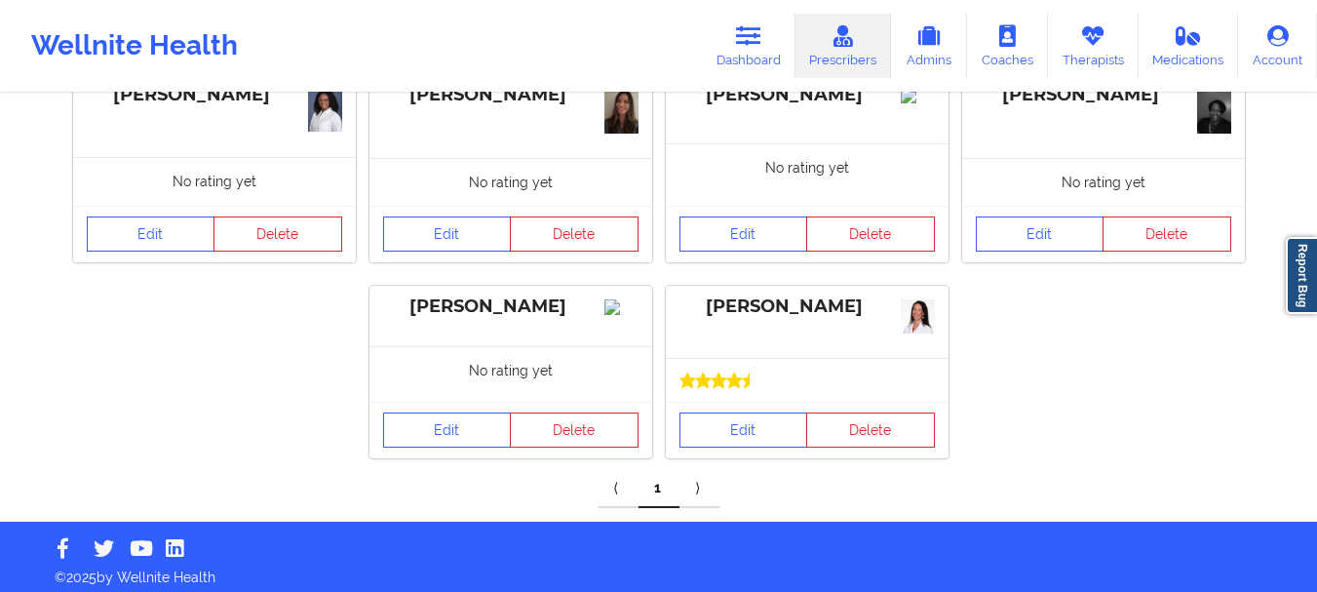
scroll to position [195, 0]
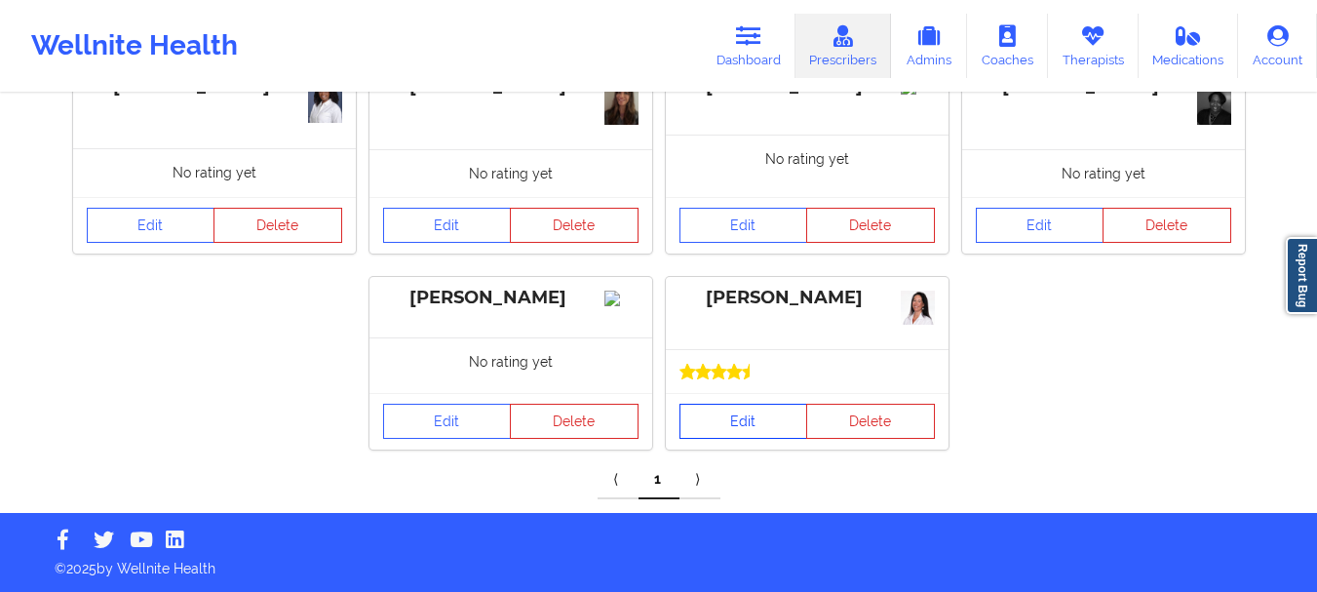
click at [745, 428] on link "Edit" at bounding box center [743, 420] width 129 height 35
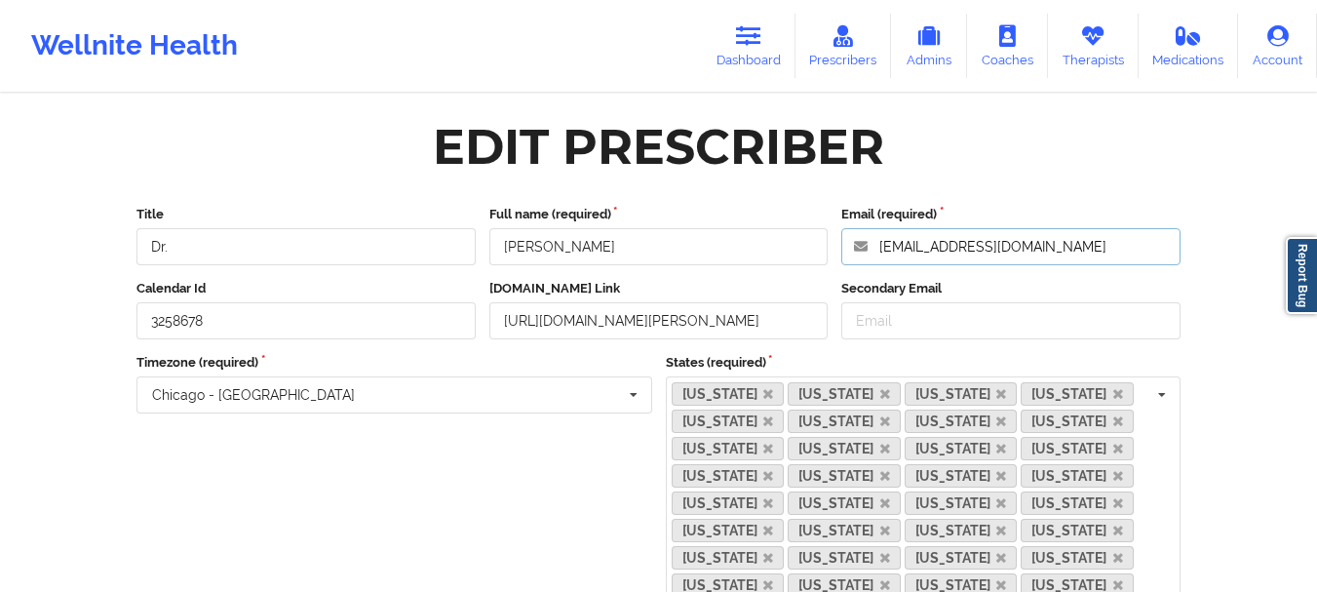
drag, startPoint x: 1021, startPoint y: 249, endPoint x: 868, endPoint y: 247, distance: 153.0
click at [868, 247] on input "[EMAIL_ADDRESS][DOMAIN_NAME]" at bounding box center [1010, 246] width 339 height 37
click at [751, 53] on link "Dashboard" at bounding box center [749, 46] width 94 height 64
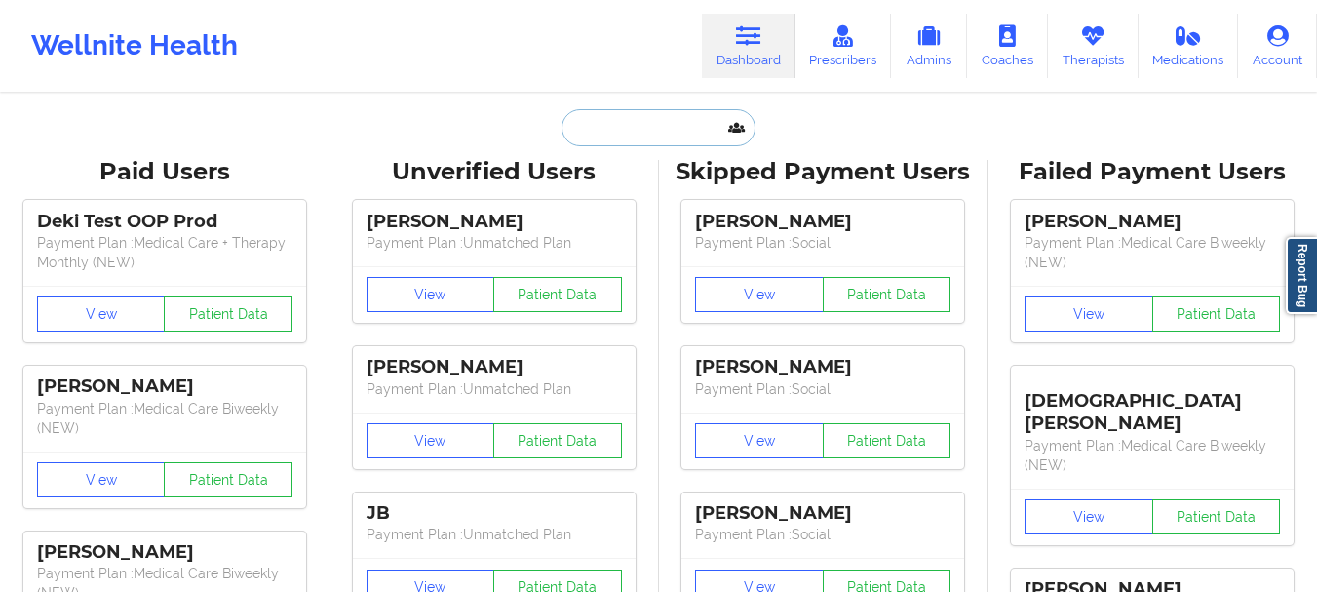
click at [657, 125] on input "text" at bounding box center [657, 127] width 193 height 37
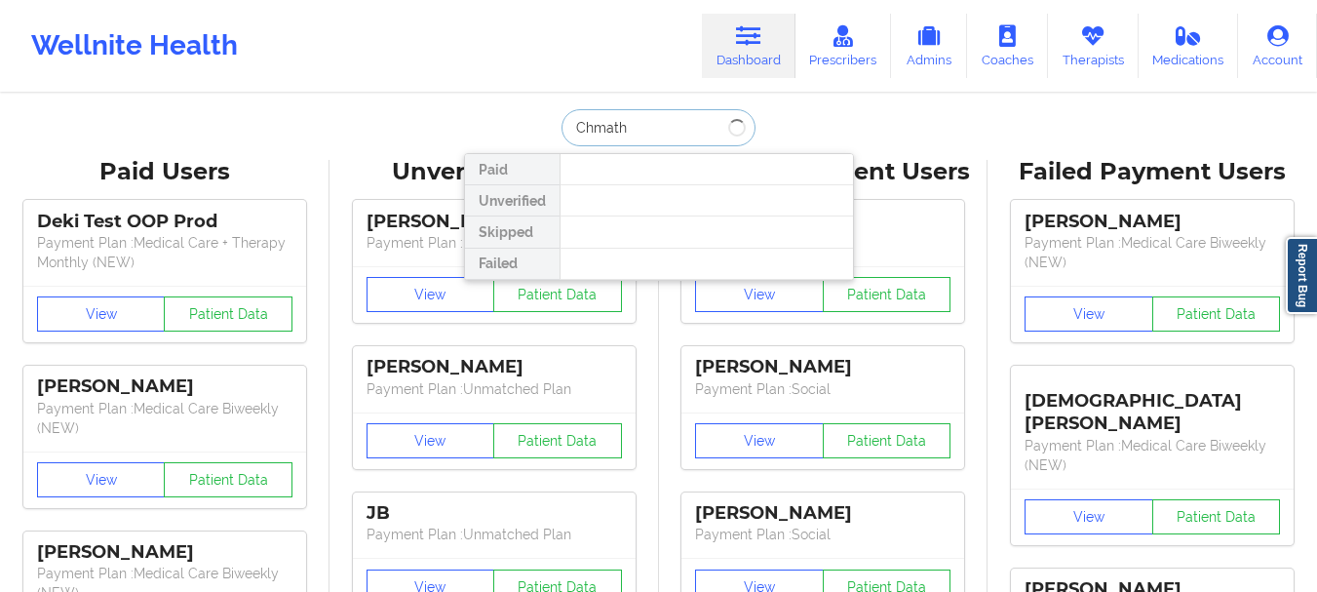
type input "Chmath"
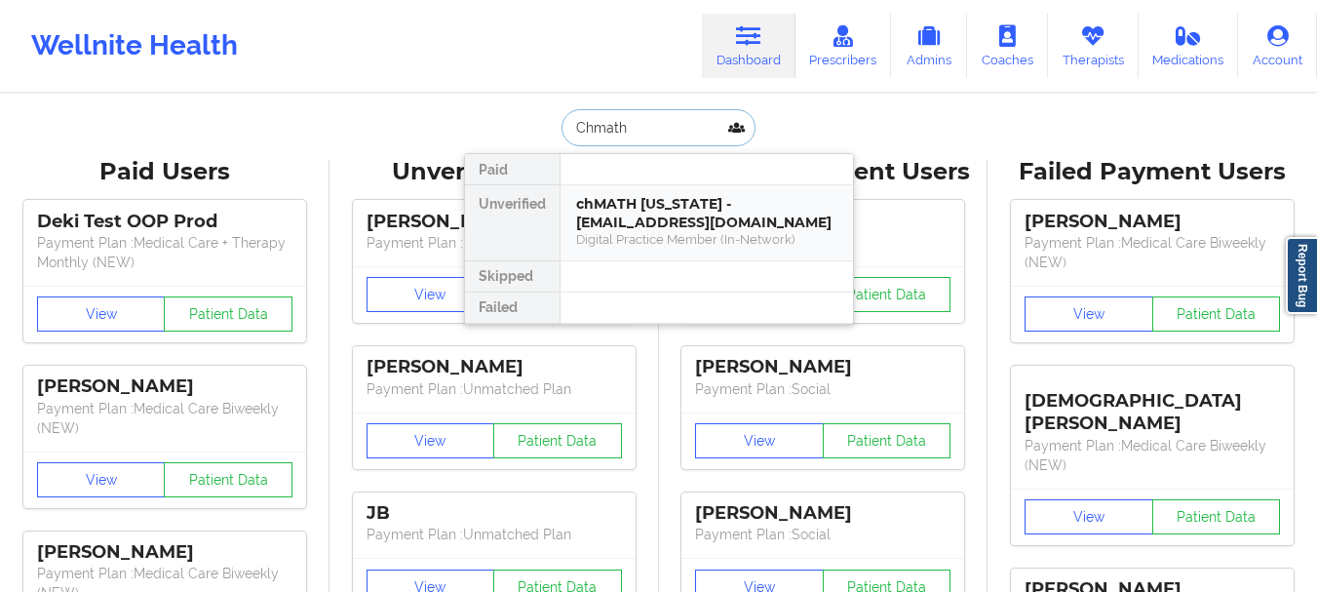
click at [718, 222] on div "chMATH [US_STATE] - [EMAIL_ADDRESS][DOMAIN_NAME]" at bounding box center [706, 213] width 261 height 36
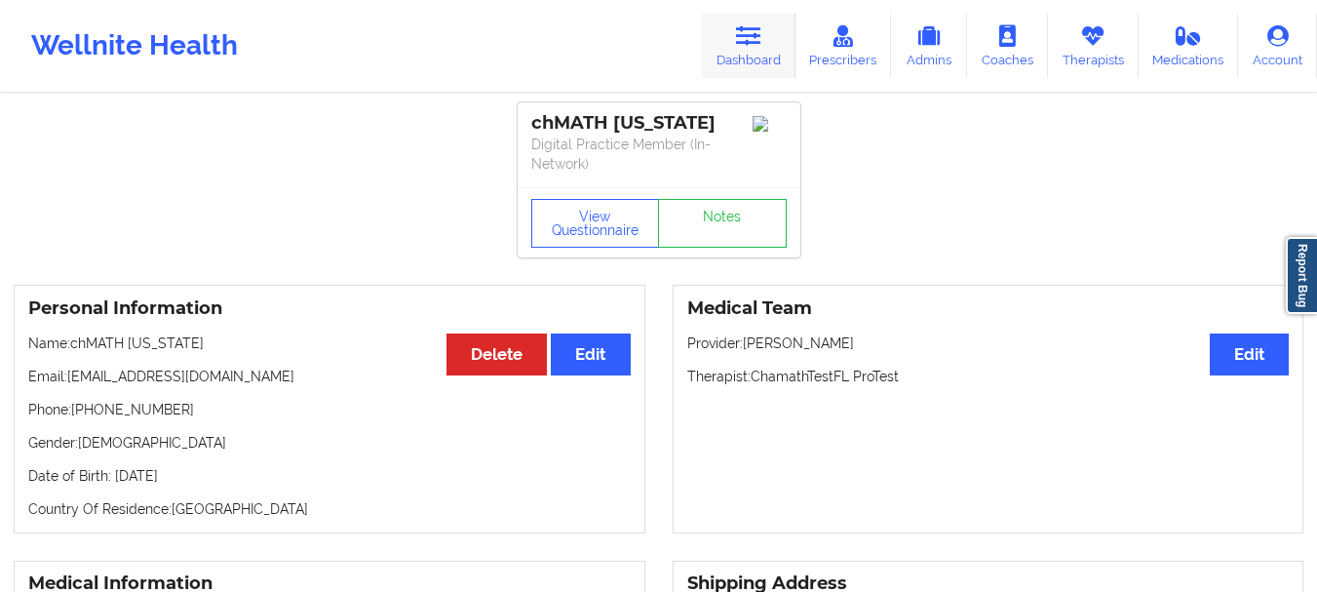
click at [732, 66] on link "Dashboard" at bounding box center [749, 46] width 94 height 64
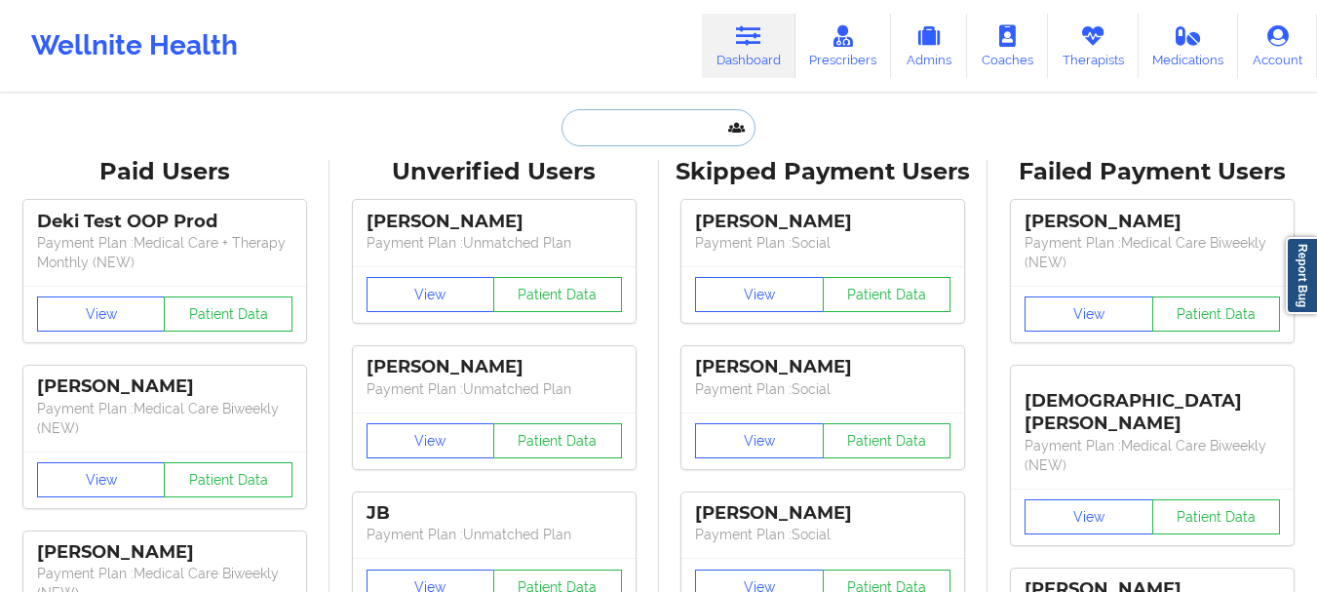
click at [615, 121] on input "text" at bounding box center [657, 127] width 193 height 37
type input "K"
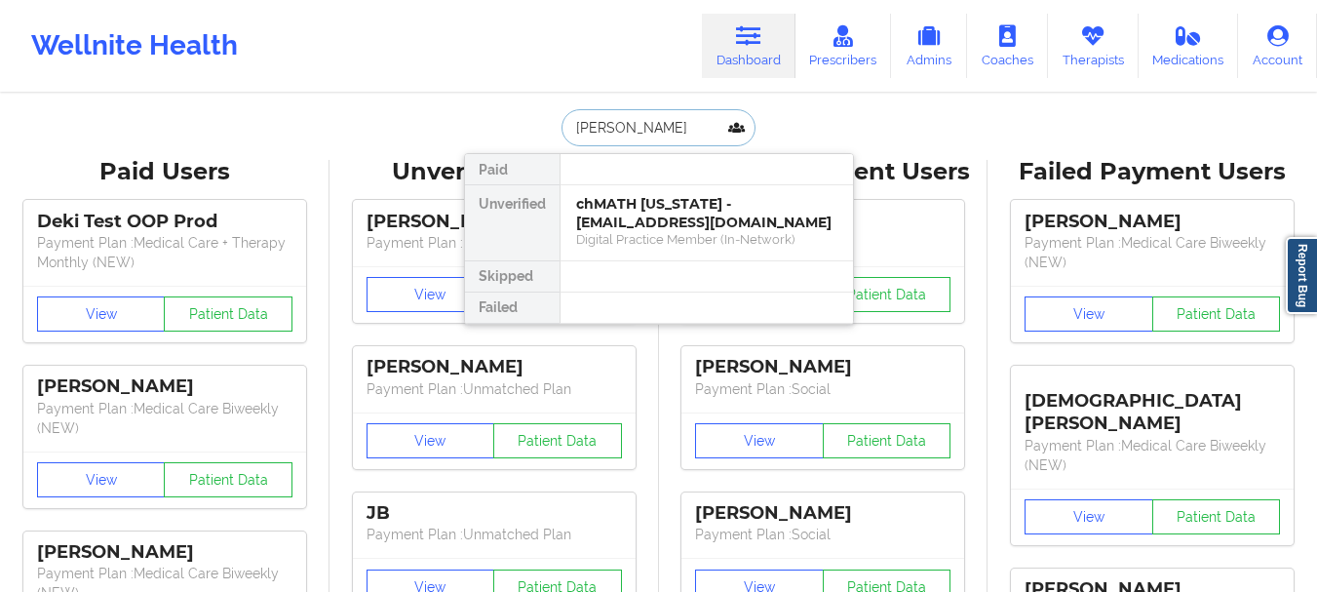
type input "[PERSON_NAME]"
click at [637, 207] on div "[PERSON_NAME] - [EMAIL_ADDRESS][DOMAIN_NAME]" at bounding box center [706, 213] width 261 height 36
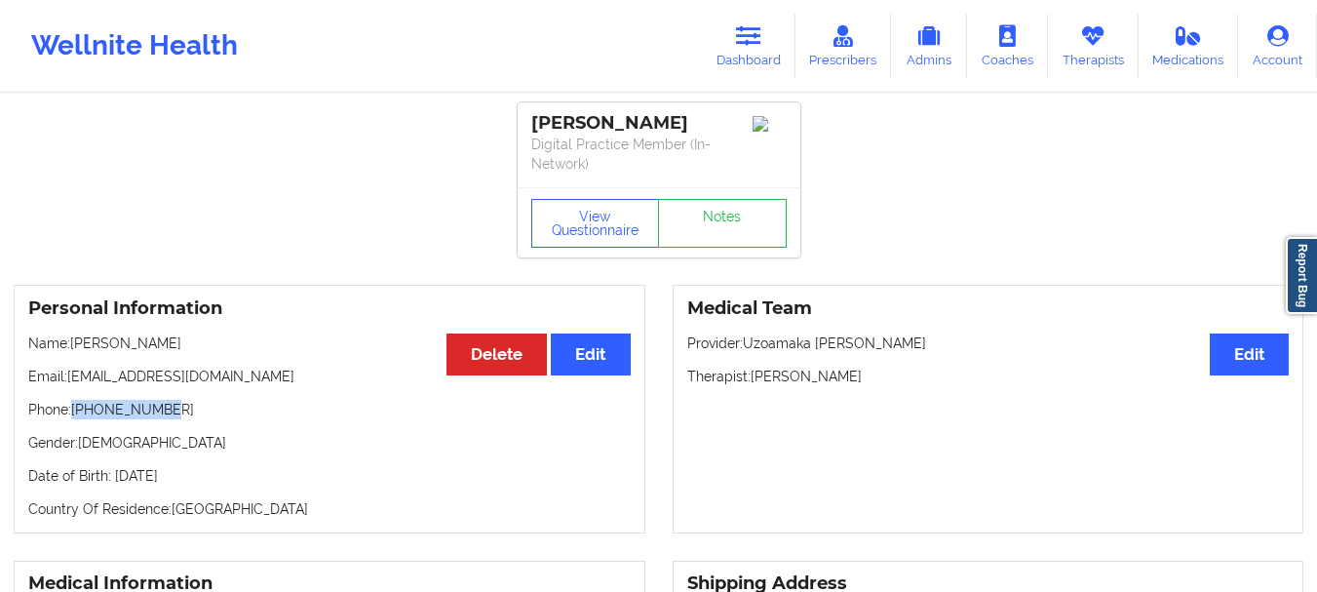
drag, startPoint x: 179, startPoint y: 407, endPoint x: 76, endPoint y: 413, distance: 103.5
click at [76, 413] on p "Phone: [PHONE_NUMBER]" at bounding box center [329, 409] width 602 height 19
copy p "[PHONE_NUMBER]"
drag, startPoint x: 879, startPoint y: 375, endPoint x: 755, endPoint y: 378, distance: 123.8
click at [755, 378] on p "Therapist: [PERSON_NAME]" at bounding box center [988, 375] width 602 height 19
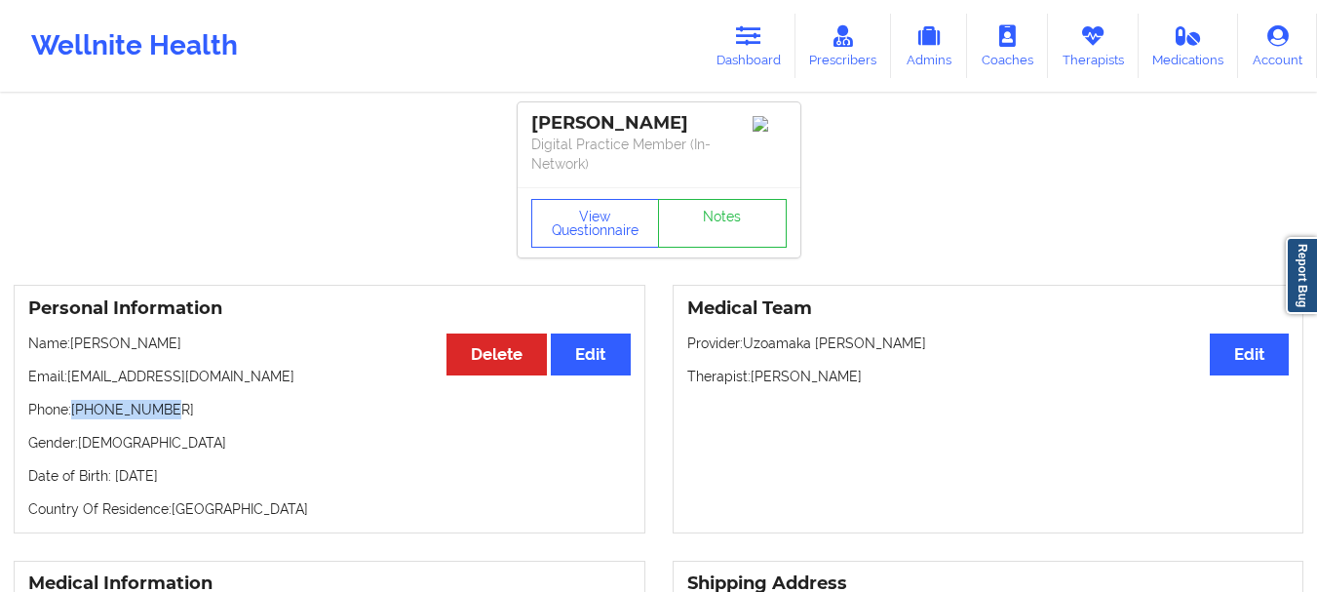
copy p "[PERSON_NAME]"
drag, startPoint x: 165, startPoint y: 413, endPoint x: 76, endPoint y: 415, distance: 88.7
click at [76, 415] on p "Phone: [PHONE_NUMBER]" at bounding box center [329, 409] width 602 height 19
copy p "[PHONE_NUMBER]"
drag, startPoint x: 880, startPoint y: 379, endPoint x: 755, endPoint y: 378, distance: 124.8
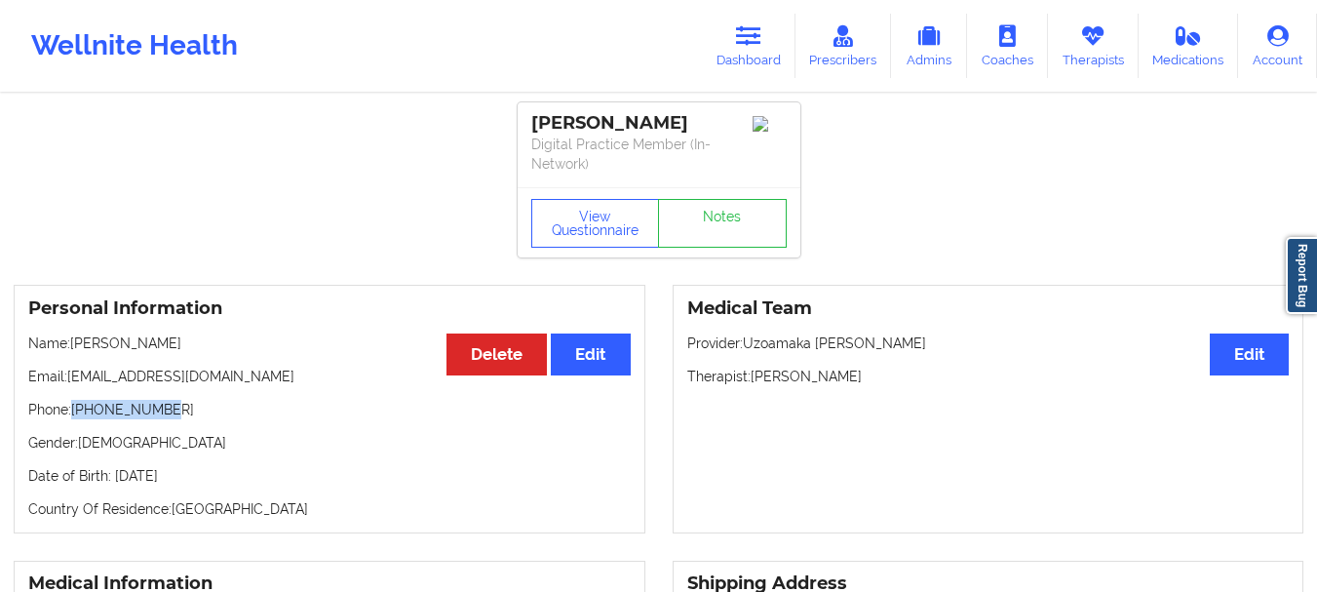
click at [755, 378] on p "Therapist: [PERSON_NAME]" at bounding box center [988, 375] width 602 height 19
click at [741, 31] on icon at bounding box center [748, 35] width 25 height 21
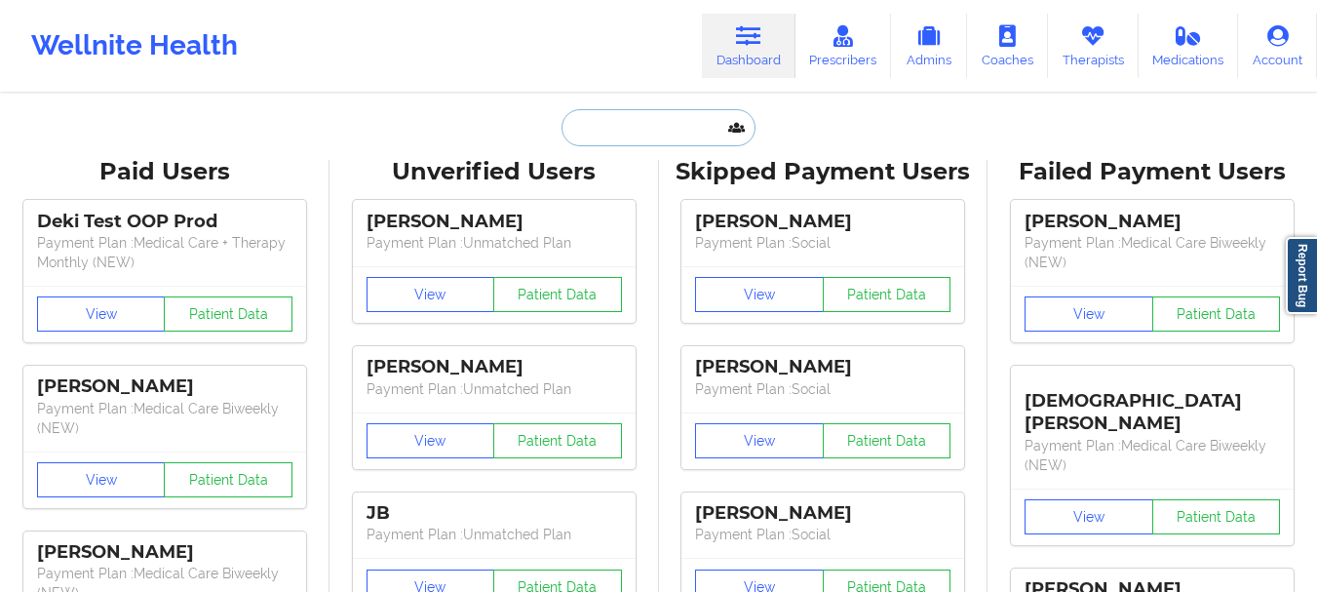
click at [627, 137] on input "text" at bounding box center [657, 127] width 193 height 37
type input "h"
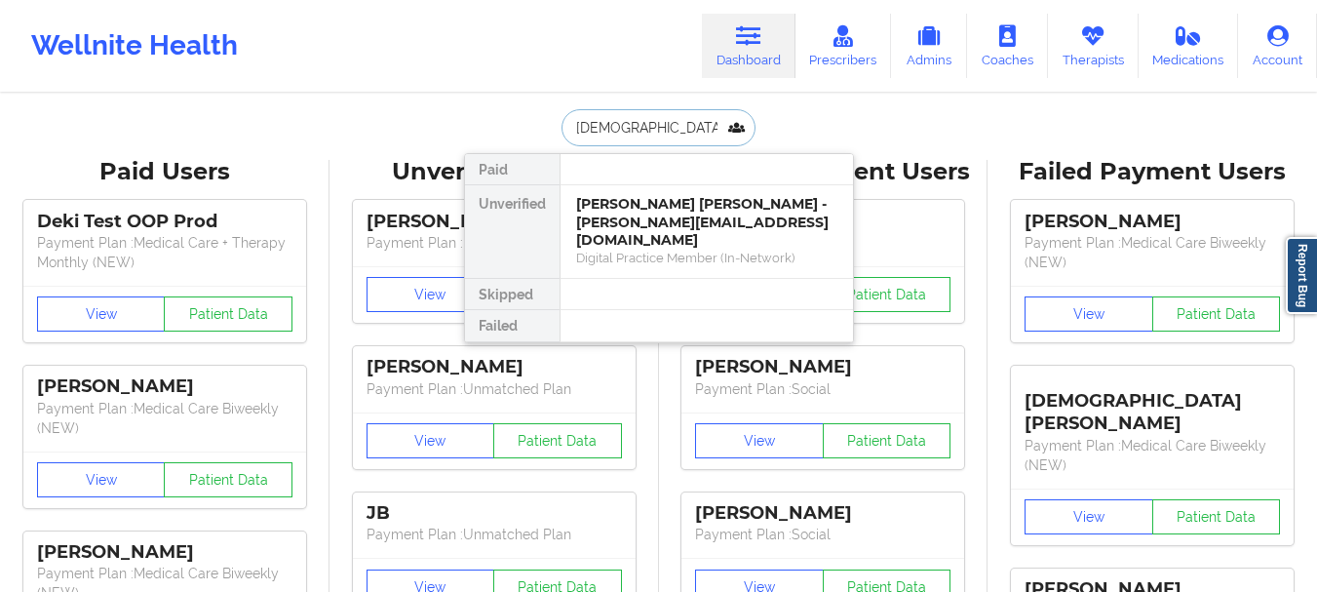
type input "[DEMOGRAPHIC_DATA] ha"
click at [631, 221] on div "[PERSON_NAME] [PERSON_NAME] - [PERSON_NAME][EMAIL_ADDRESS][DOMAIN_NAME]" at bounding box center [706, 222] width 261 height 55
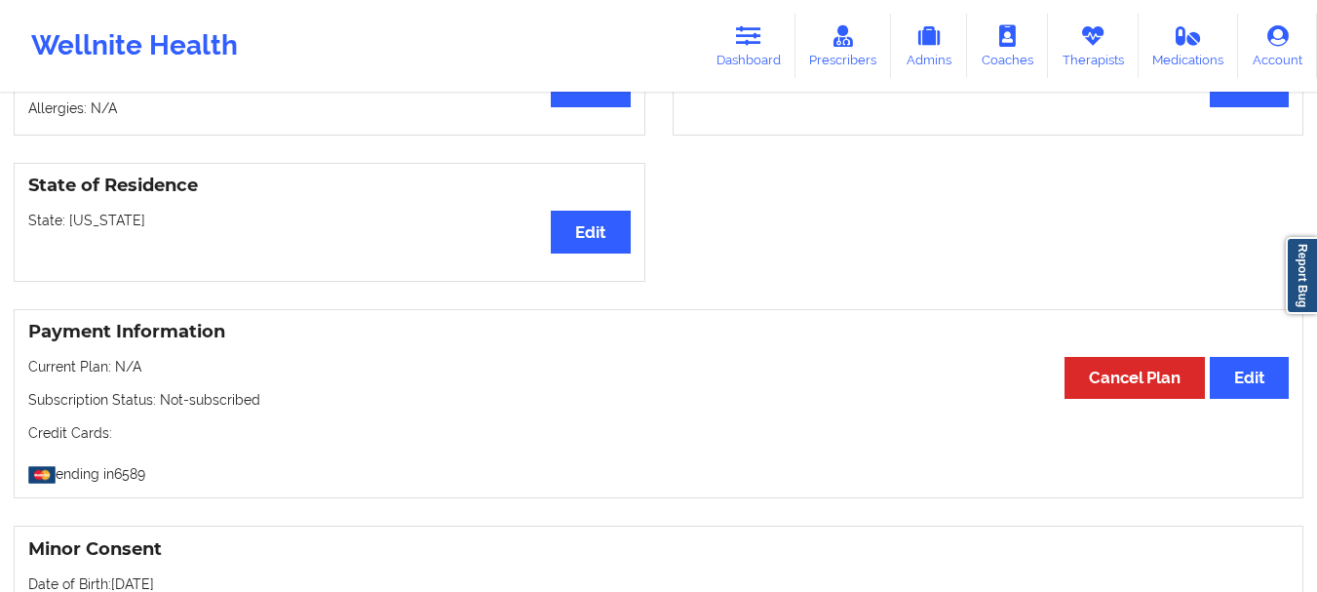
scroll to position [544, 0]
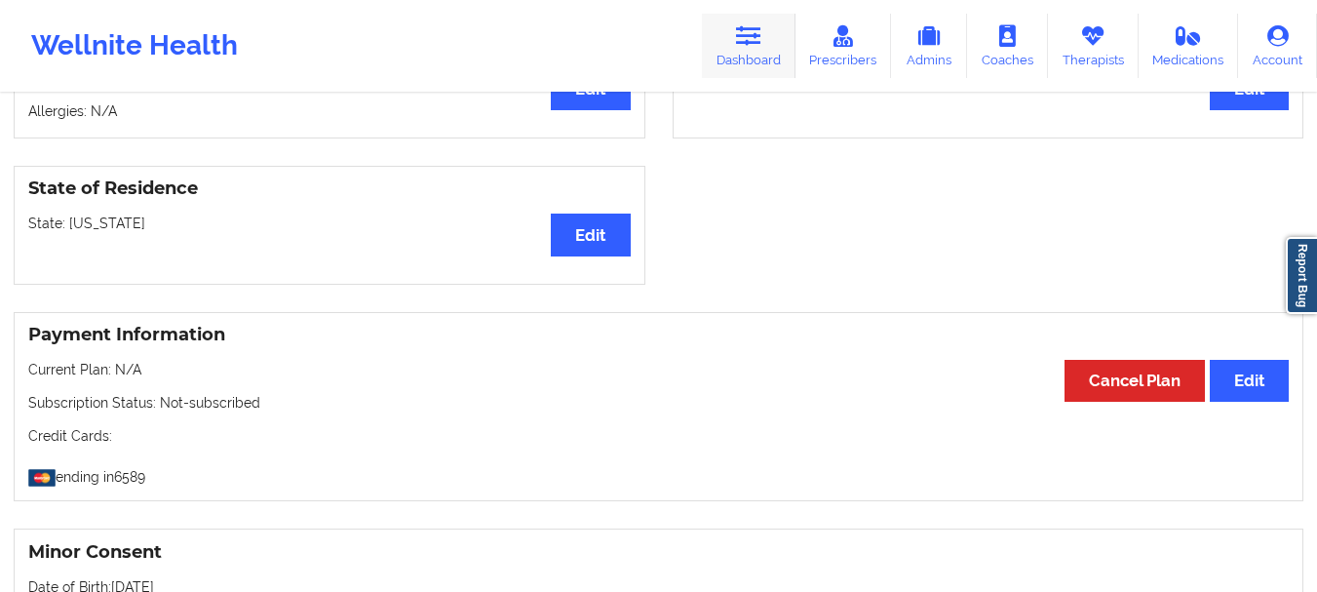
click at [742, 35] on icon at bounding box center [748, 35] width 25 height 21
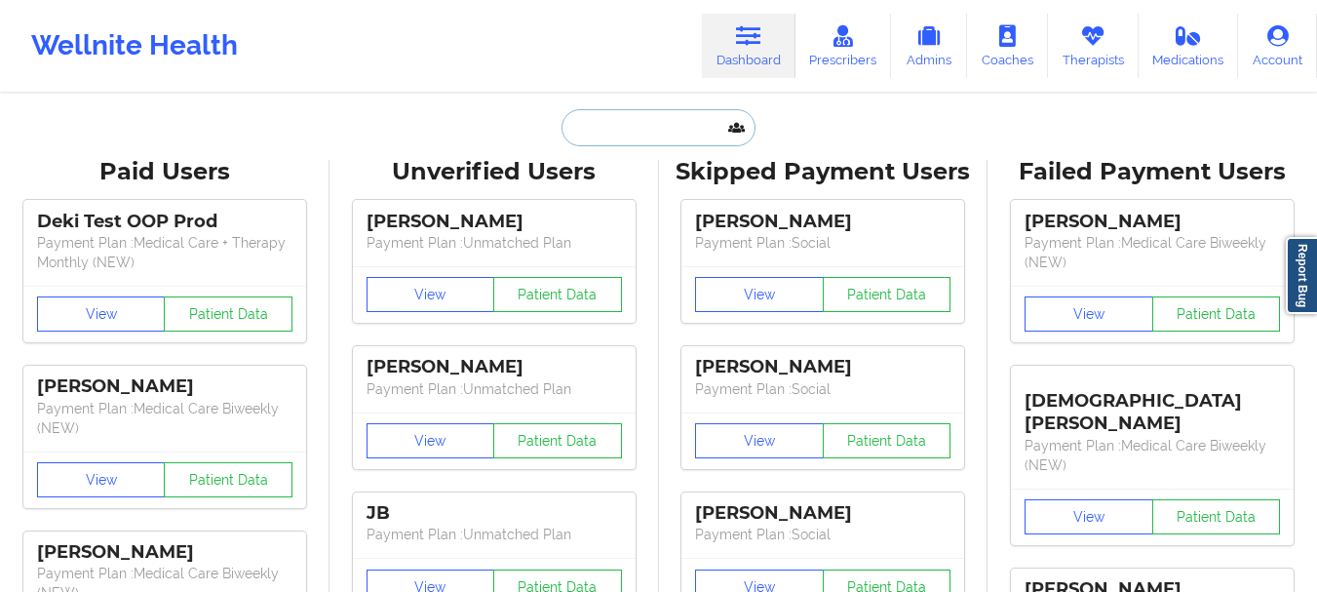
click at [633, 134] on input "text" at bounding box center [657, 127] width 193 height 37
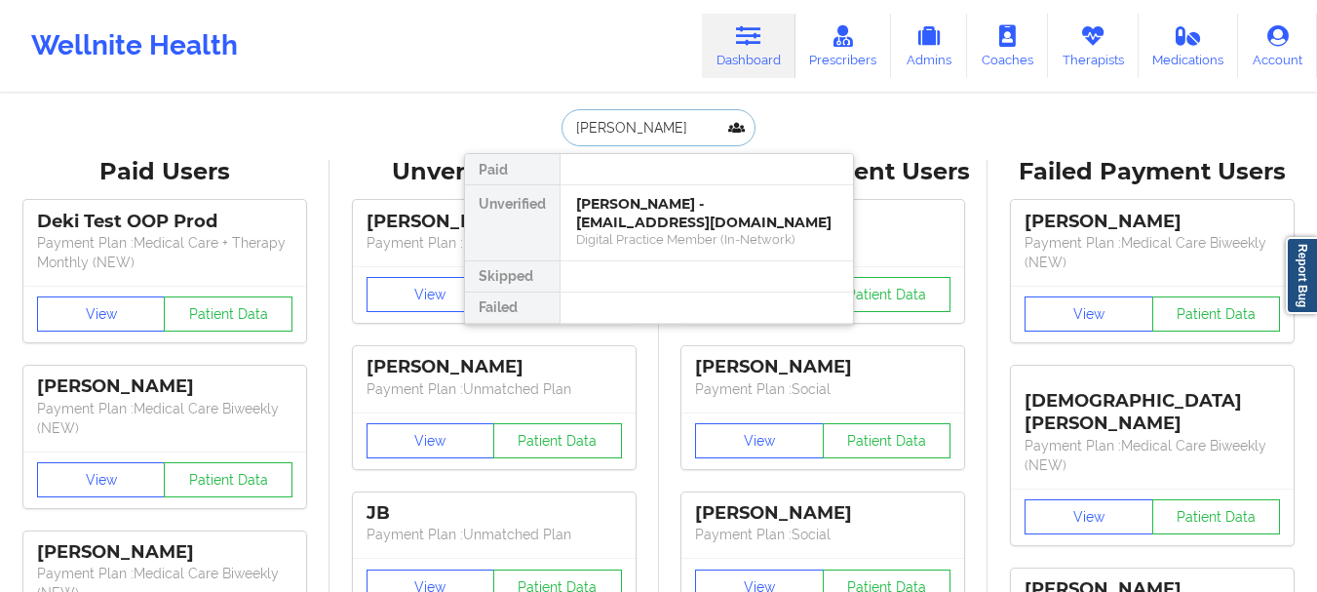
type input "[PERSON_NAME] cerc"
click at [641, 238] on div "Digital Practice Member (In-Network)" at bounding box center [706, 239] width 261 height 17
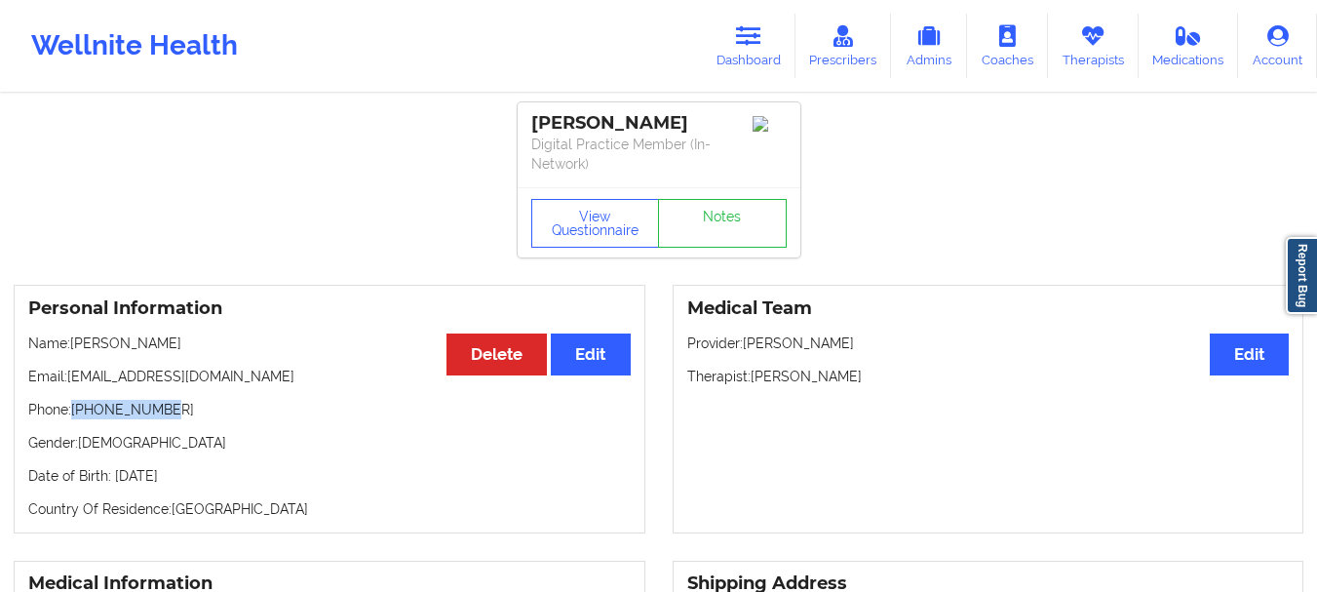
drag, startPoint x: 167, startPoint y: 412, endPoint x: 73, endPoint y: 414, distance: 93.6
click at [73, 414] on p "Phone: [PHONE_NUMBER]" at bounding box center [329, 409] width 602 height 19
